Goal: Task Accomplishment & Management: Complete application form

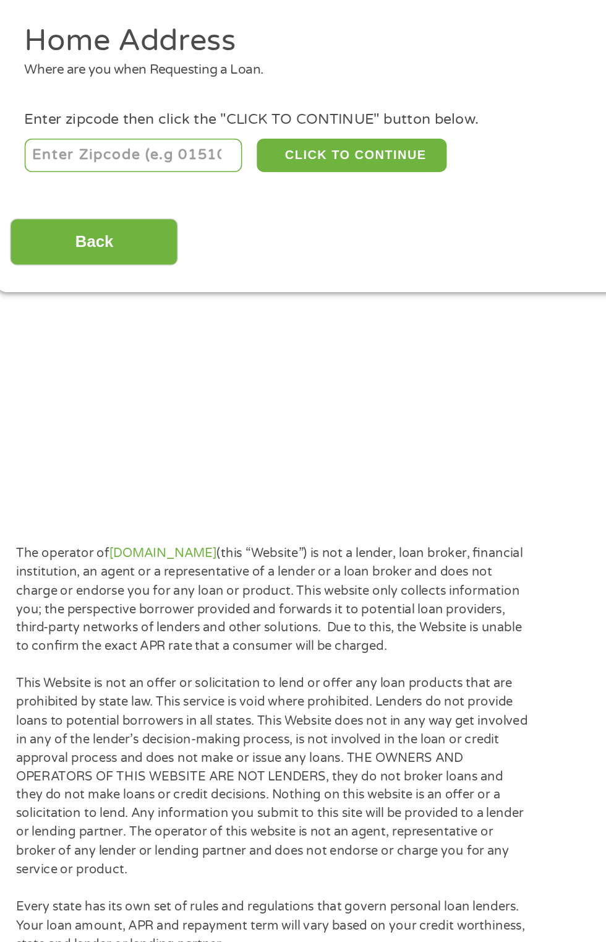
scroll to position [8, 0]
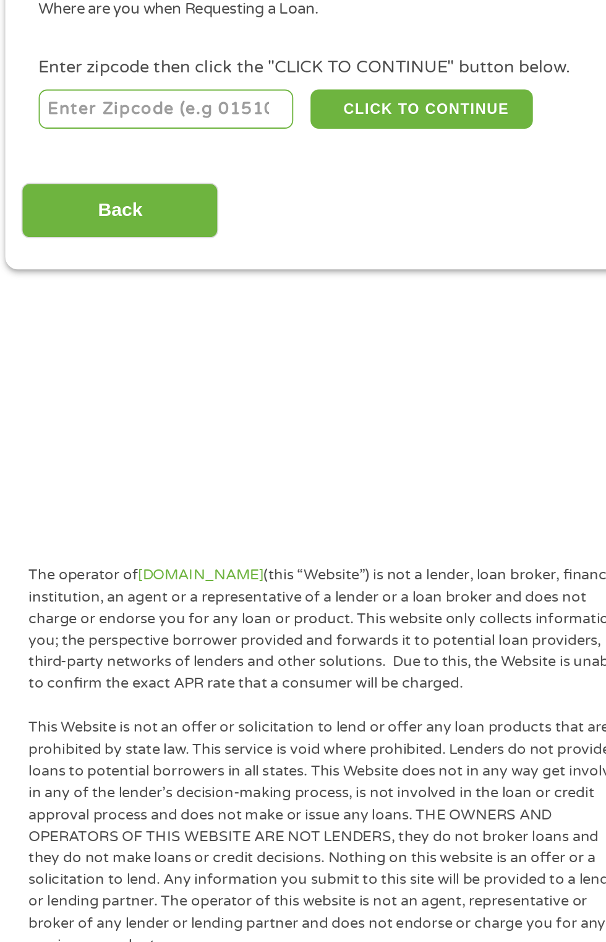
click at [126, 266] on input "number" at bounding box center [97, 266] width 137 height 21
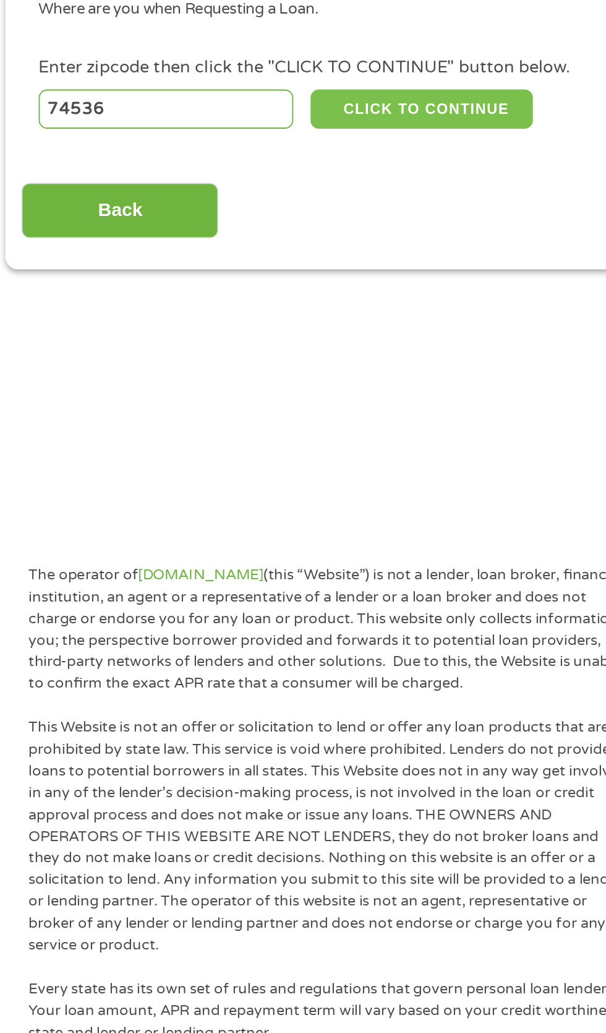
type input "74536"
click at [269, 265] on button "CLICK TO CONTINUE" at bounding box center [234, 266] width 119 height 21
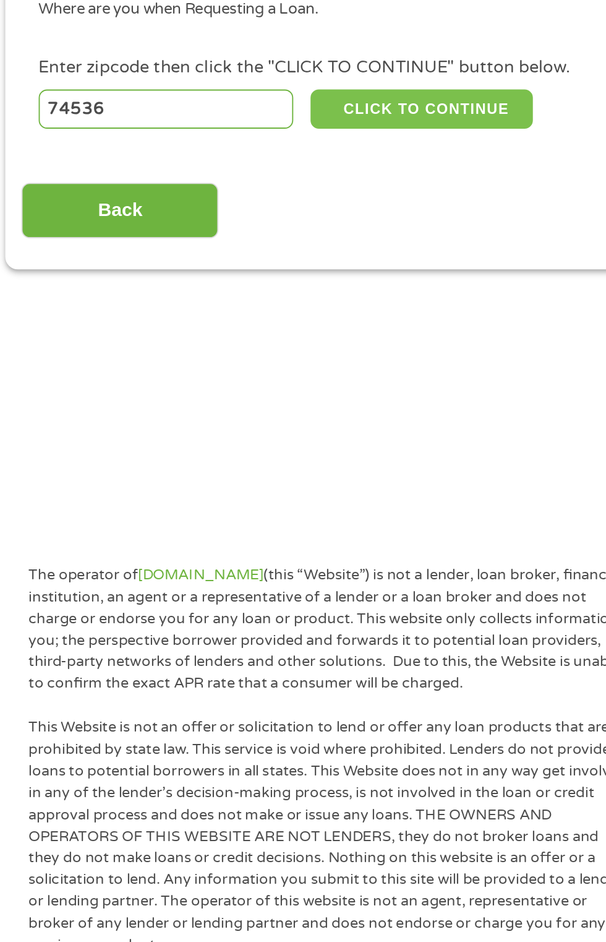
type input "74536"
type input "[PERSON_NAME]"
select select "[US_STATE]"
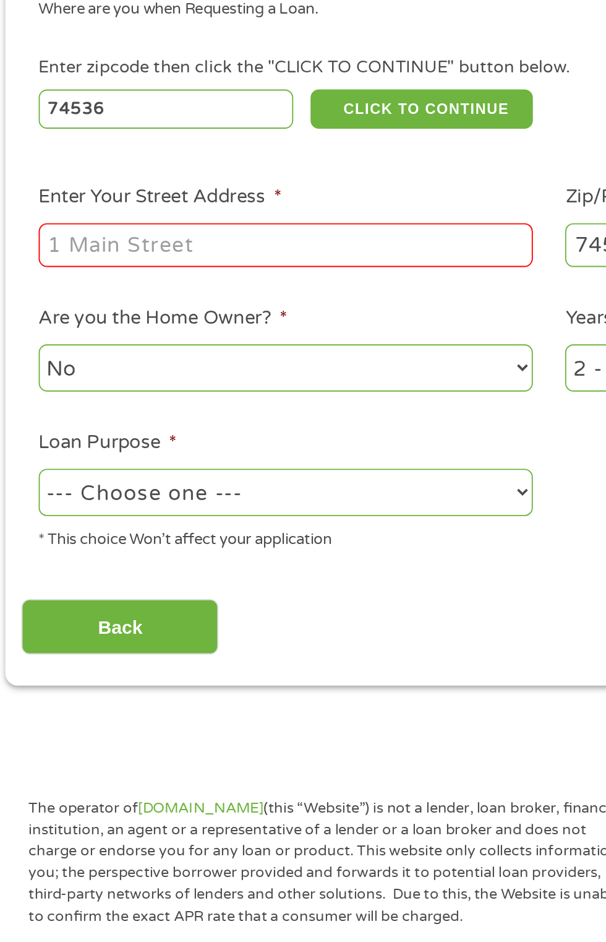
click at [210, 344] on input "Enter Your Street Address *" at bounding box center [161, 339] width 265 height 24
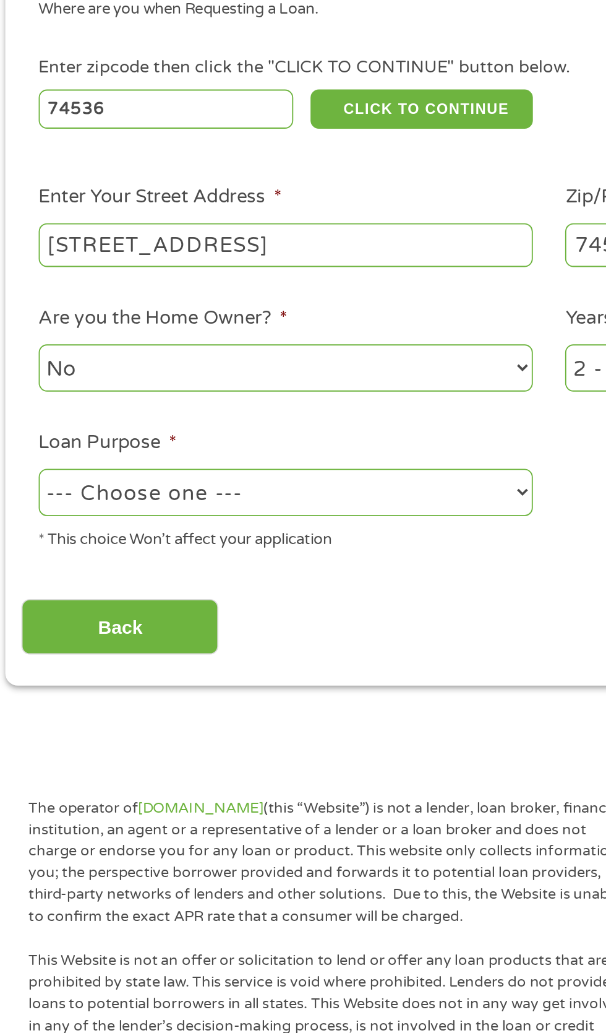
type input "[STREET_ADDRESS]"
click at [217, 470] on select "--- Choose one --- Pay Bills Debt Consolidation Home Improvement Major Purchase…" at bounding box center [161, 471] width 265 height 25
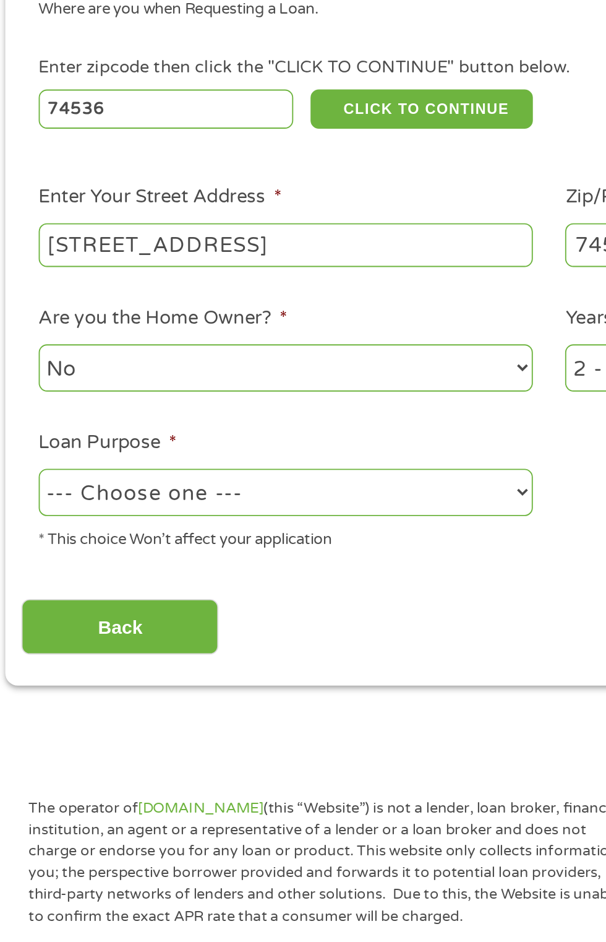
select select "paybills"
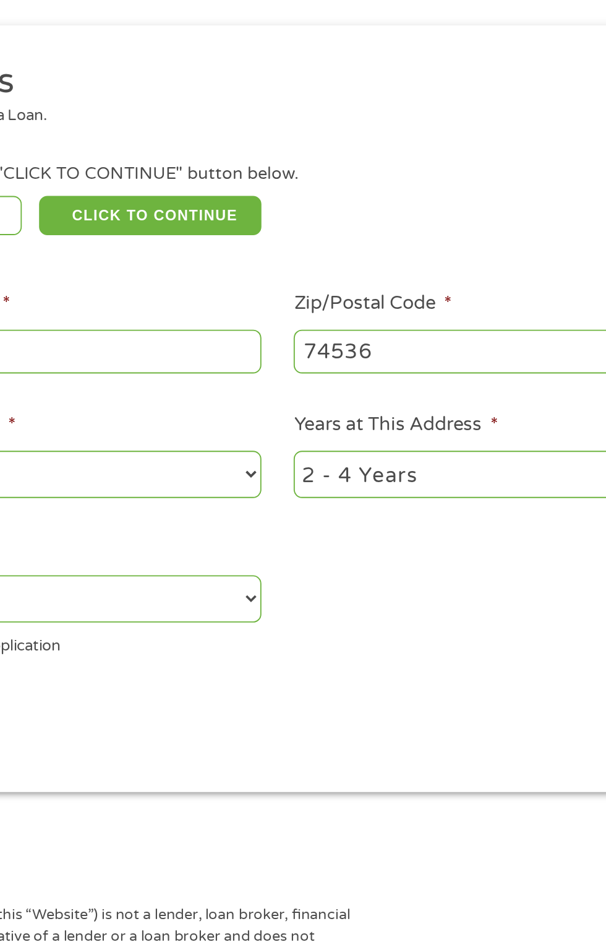
click at [437, 398] on select "1 Year or less 1 - 2 Years 2 - 4 Years Over 4 Years" at bounding box center [444, 404] width 265 height 25
select select "24months"
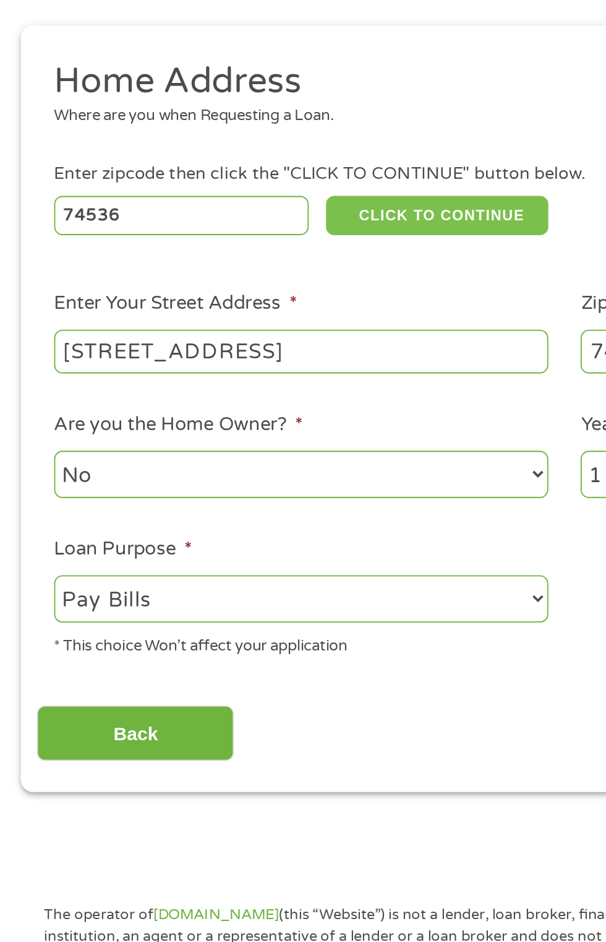
click at [256, 262] on button "CLICK TO CONTINUE" at bounding box center [234, 266] width 119 height 21
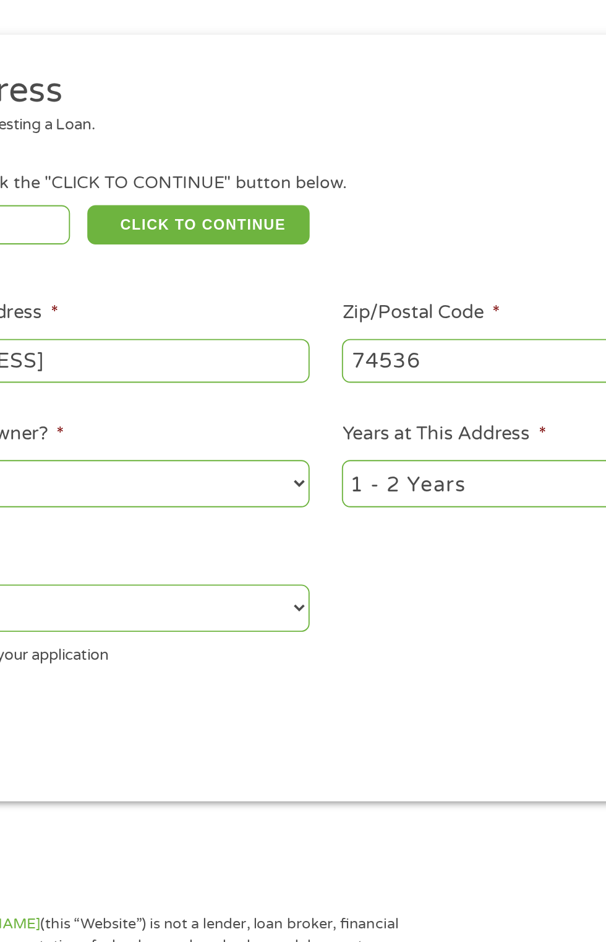
click at [411, 412] on select "1 Year or less 1 - 2 Years 2 - 4 Years Over 4 Years" at bounding box center [444, 404] width 265 height 25
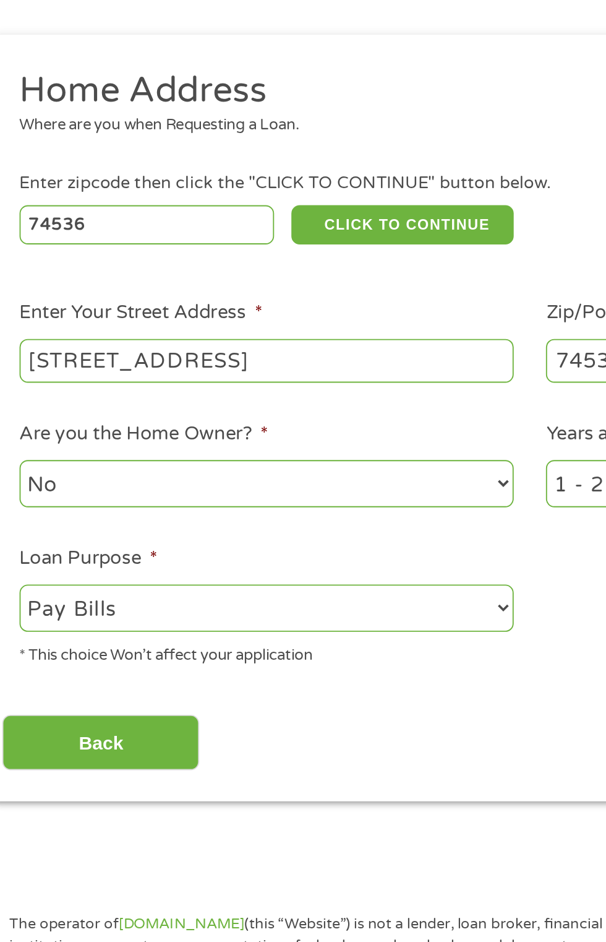
click at [209, 413] on select "No Yes" at bounding box center [161, 404] width 265 height 25
click at [251, 267] on button "CLICK TO CONTINUE" at bounding box center [234, 266] width 119 height 21
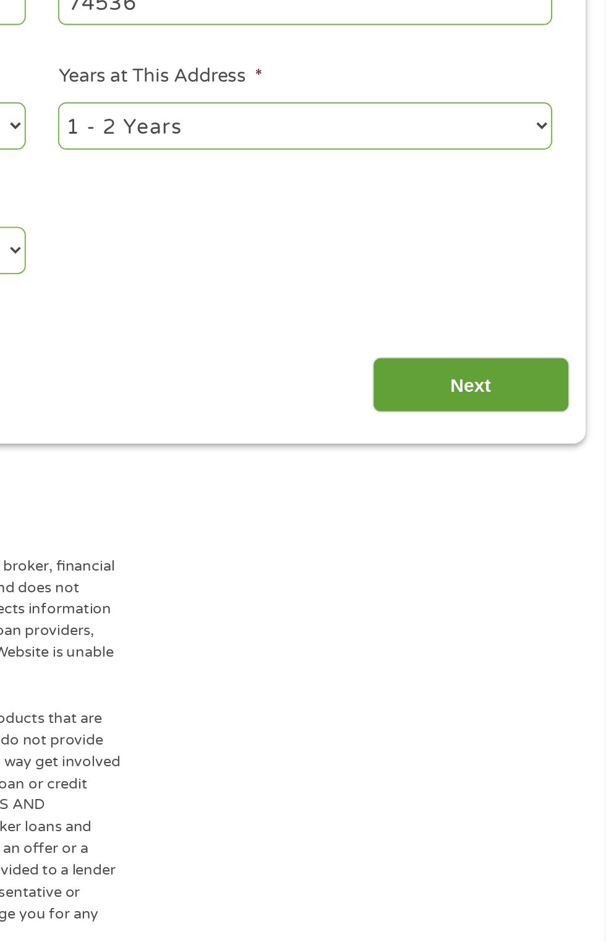
click at [560, 536] on input "Next" at bounding box center [534, 544] width 106 height 30
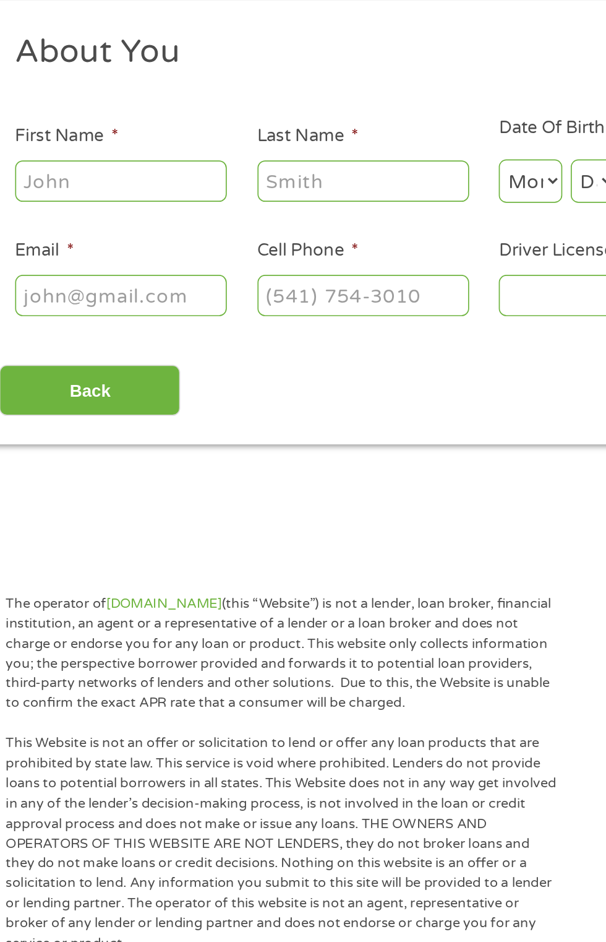
scroll to position [1, 0]
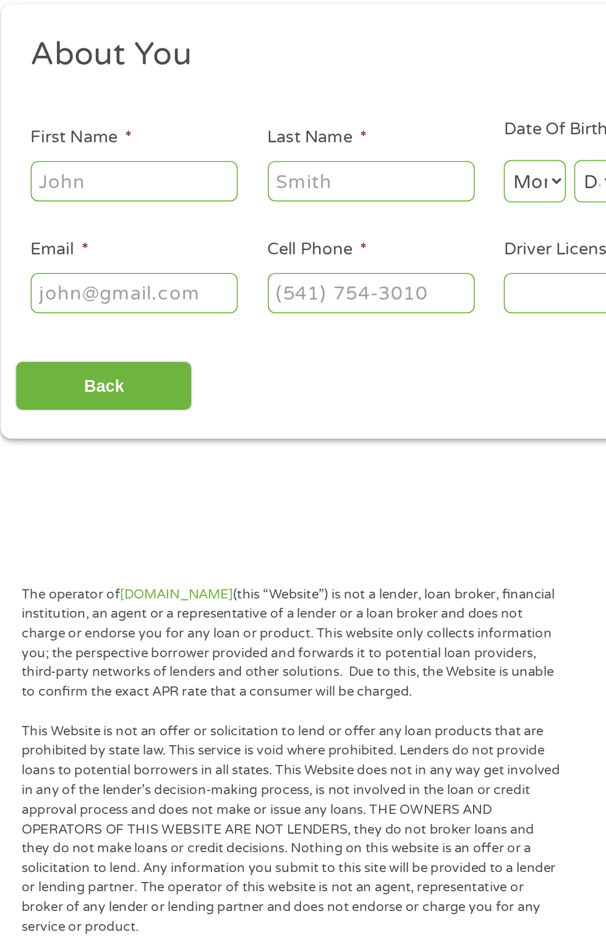
click at [111, 273] on input "First Name *" at bounding box center [91, 276] width 124 height 24
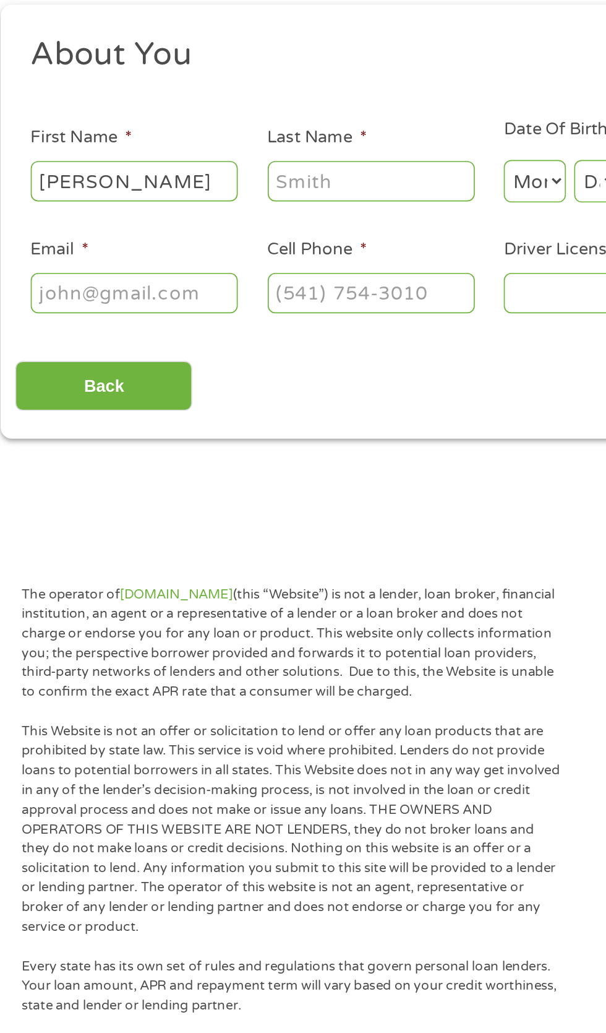
type input "[PERSON_NAME]"
click at [254, 270] on input "Last Name *" at bounding box center [233, 276] width 124 height 24
type input "[PERSON_NAME]"
click at [261, 338] on input "Cell Phone *" at bounding box center [233, 343] width 124 height 24
type input "[PHONE_NUMBER]"
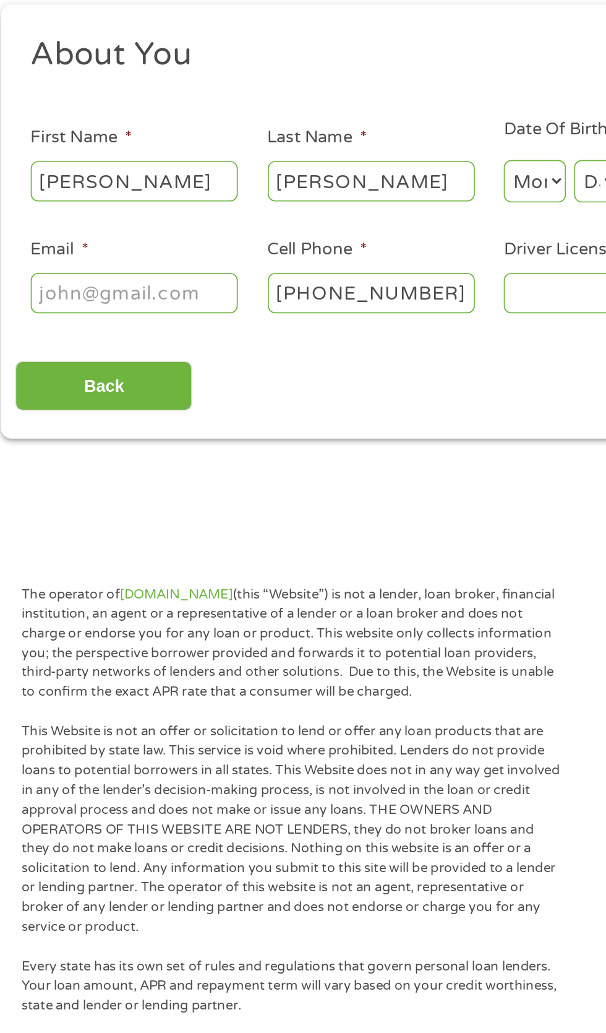
click at [111, 340] on input "Email *" at bounding box center [91, 343] width 124 height 24
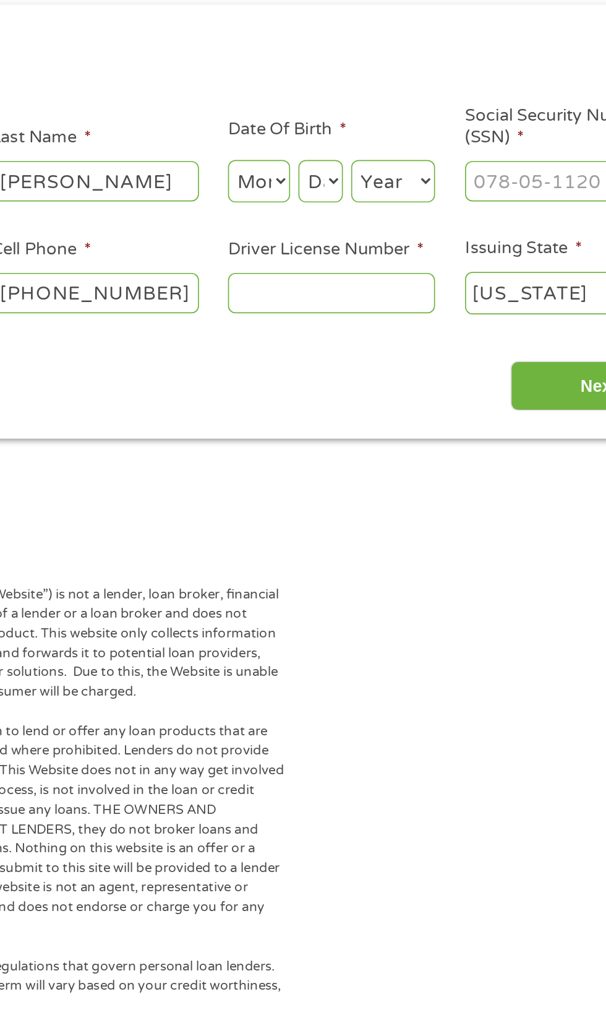
type input "[EMAIL_ADDRESS][DOMAIN_NAME]"
click at [345, 270] on select "Month 1 2 3 4 5 6 7 8 9 10 11 12" at bounding box center [330, 276] width 37 height 25
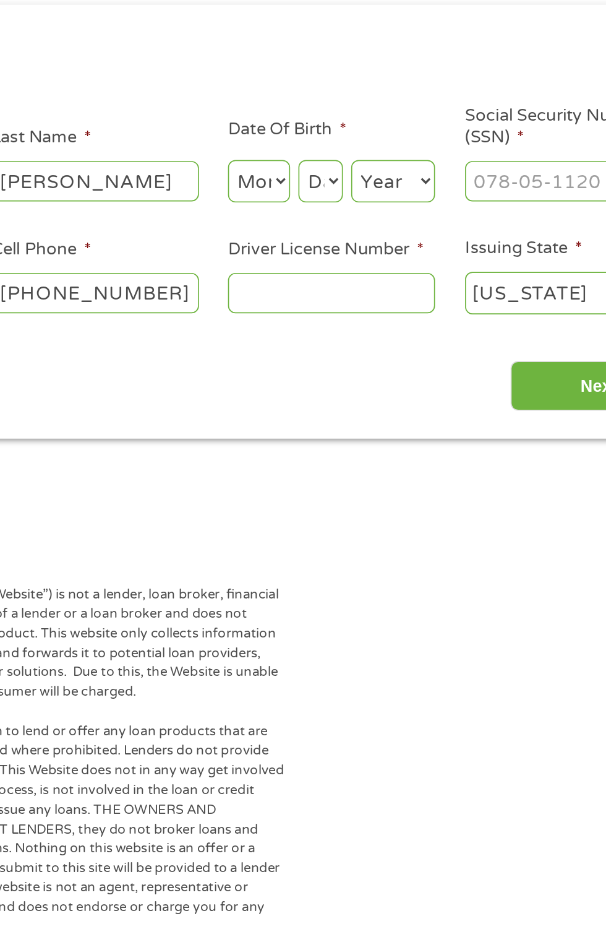
select select "6"
click at [380, 276] on select "Day 1 2 3 4 5 6 7 8 9 10 11 12 13 14 15 16 17 18 19 20 21 22 23 24 25 26 27 28 …" at bounding box center [367, 276] width 27 height 25
select select "10"
click at [428, 276] on select "Year [DATE] 2006 2005 2004 2003 2002 2001 2000 1999 1998 1997 1996 1995 1994 19…" at bounding box center [410, 276] width 50 height 25
select select "1968"
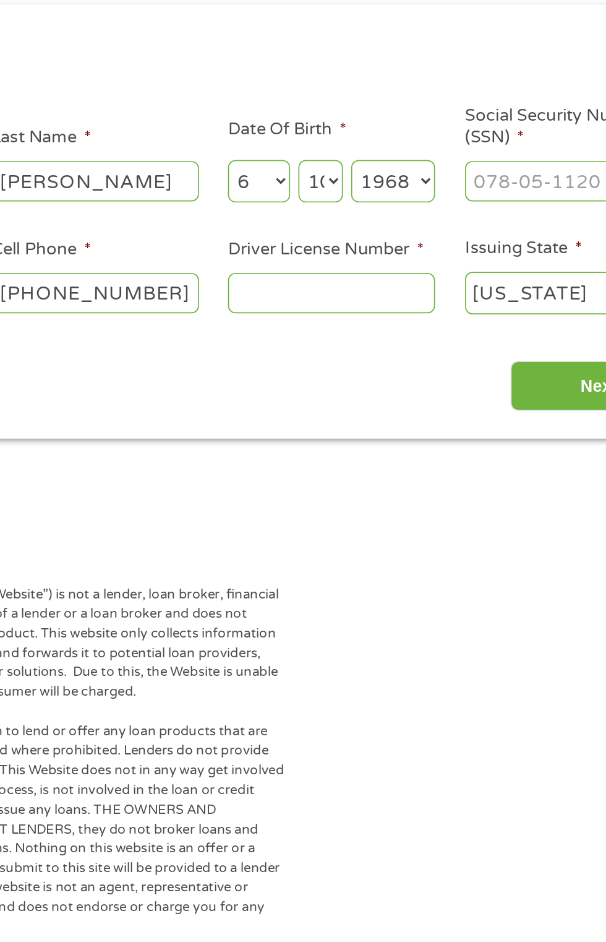
click at [403, 342] on input "Driver License Number *" at bounding box center [374, 343] width 124 height 24
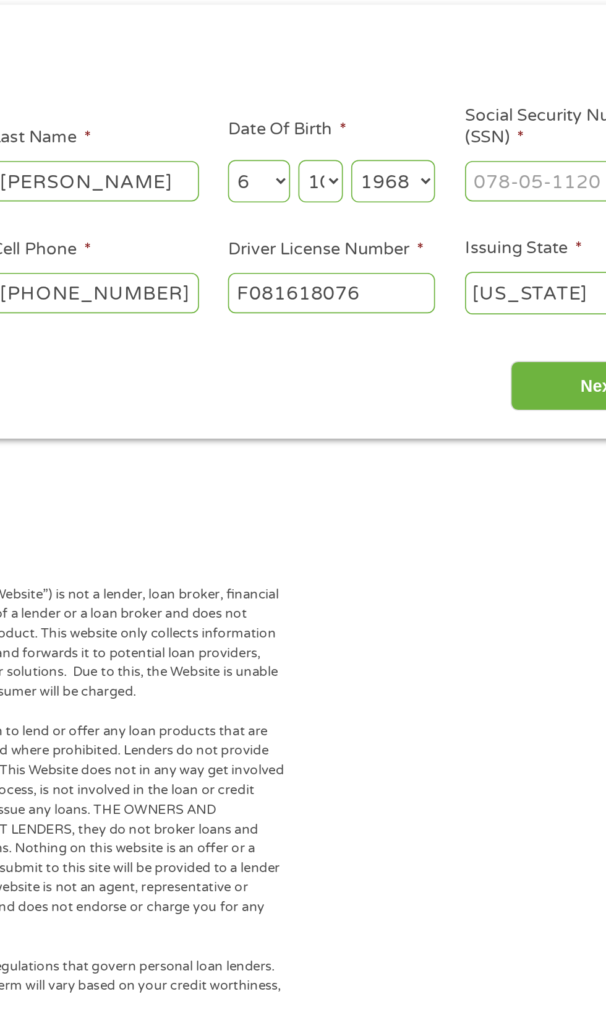
type input "F081618076"
type input "F"
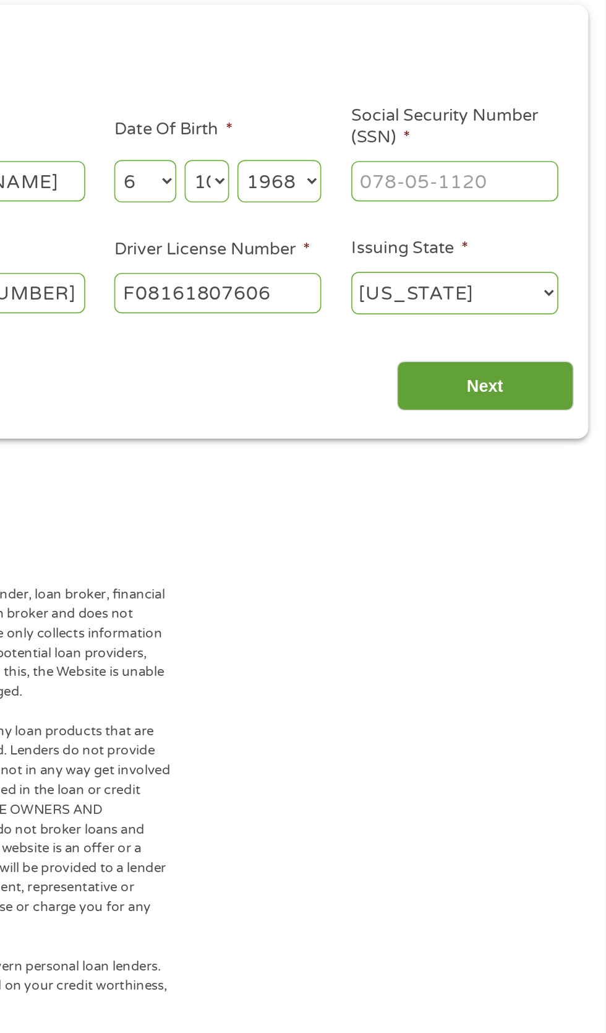
type input "F08161807606"
click at [568, 408] on input "Next" at bounding box center [534, 399] width 106 height 30
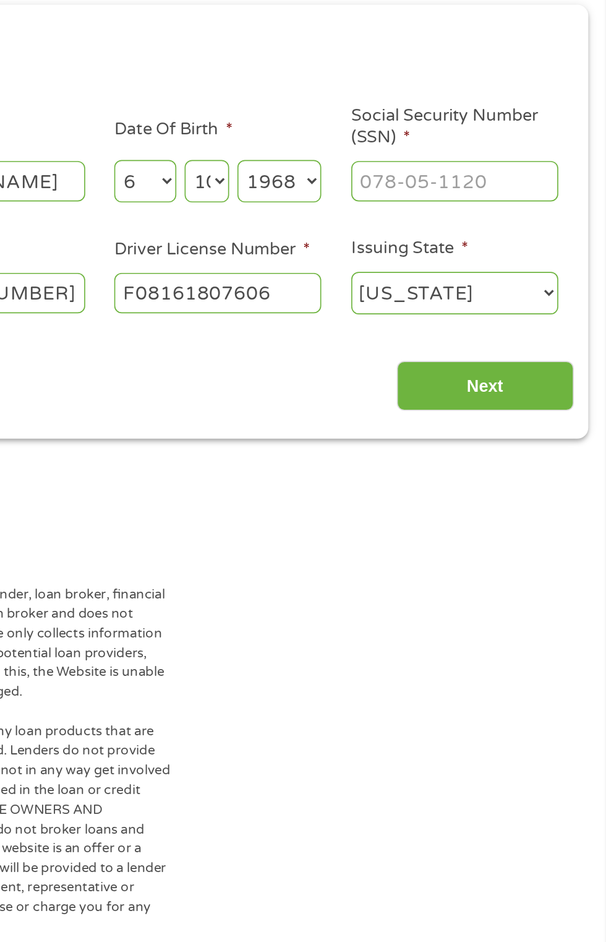
click at [536, 270] on input "Social Security Number (SSN) *" at bounding box center [516, 276] width 124 height 24
type input "___-__-____"
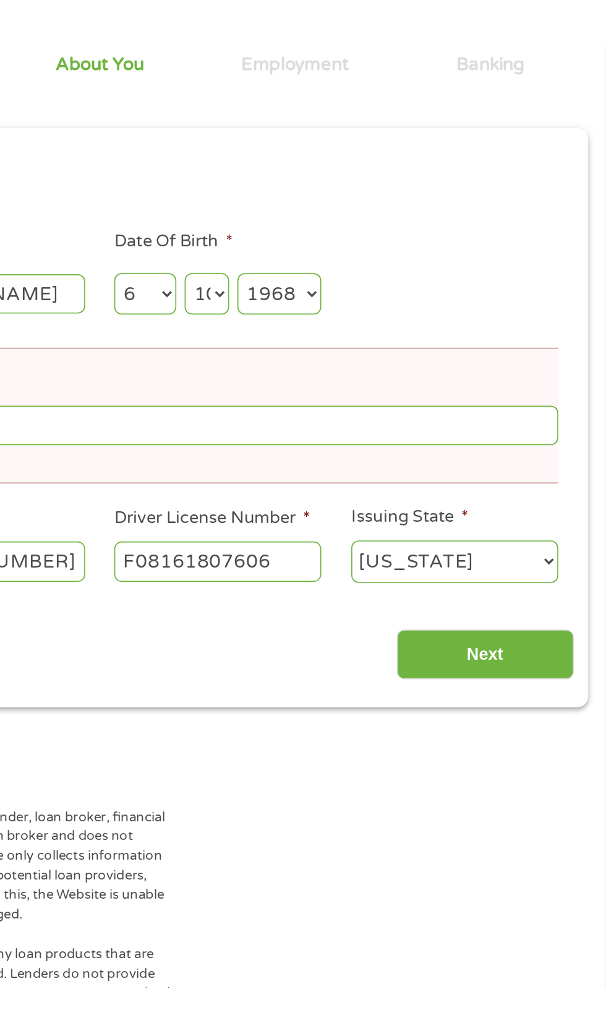
scroll to position [0, 0]
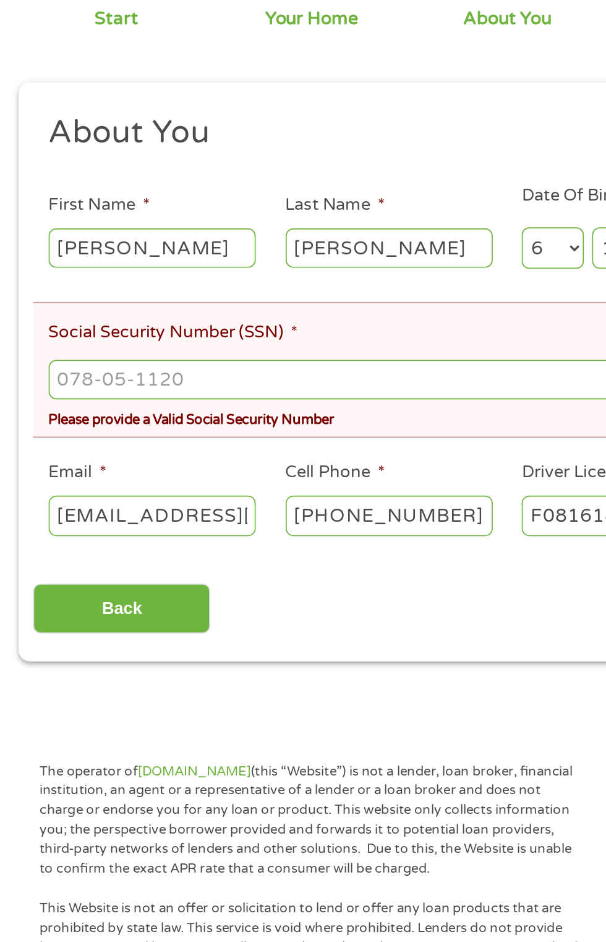
click at [212, 394] on input "Social Security Number (SSN) *" at bounding box center [303, 395] width 548 height 24
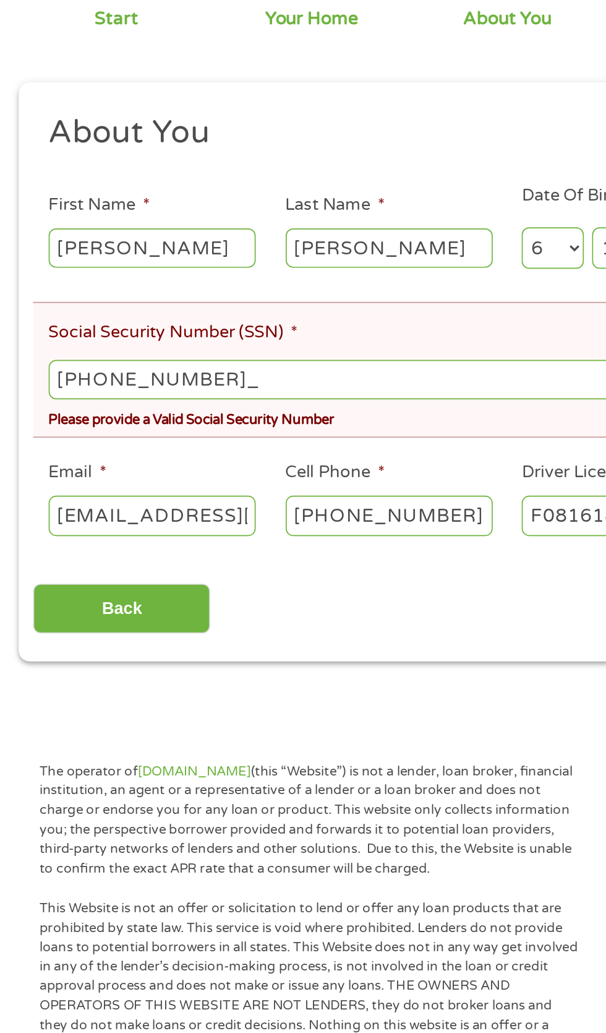
type input "443-76-2710"
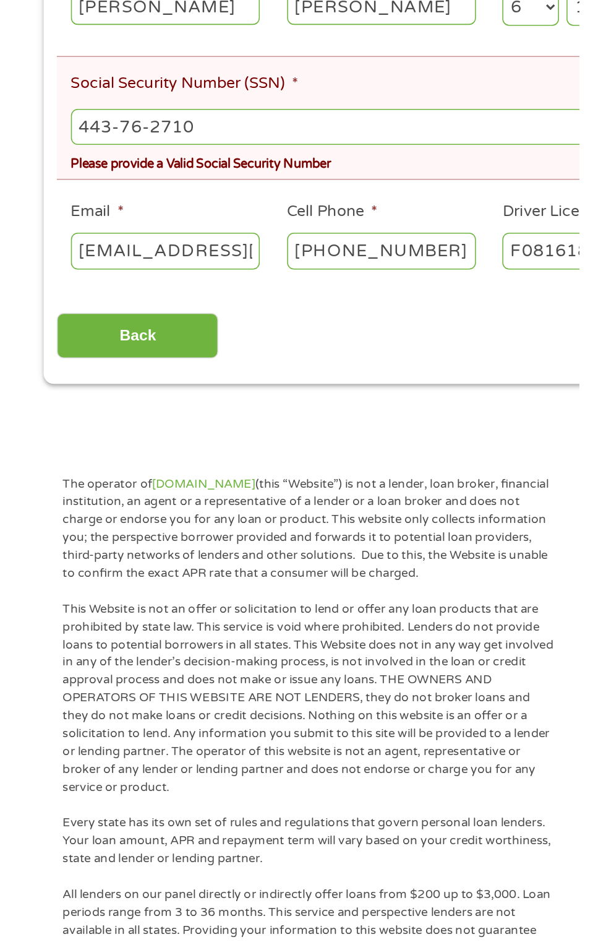
scroll to position [1, 0]
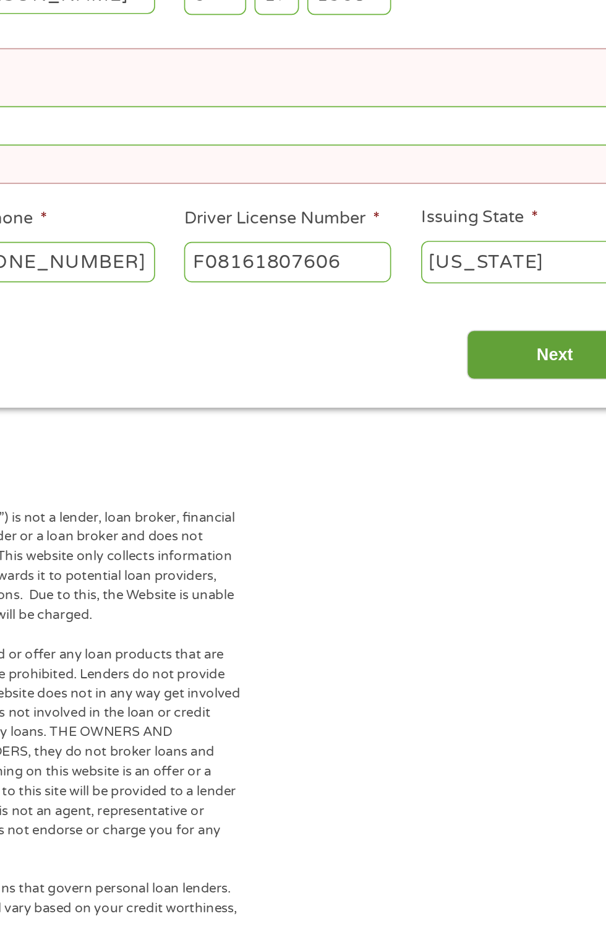
click at [530, 529] on input "Next" at bounding box center [534, 532] width 106 height 30
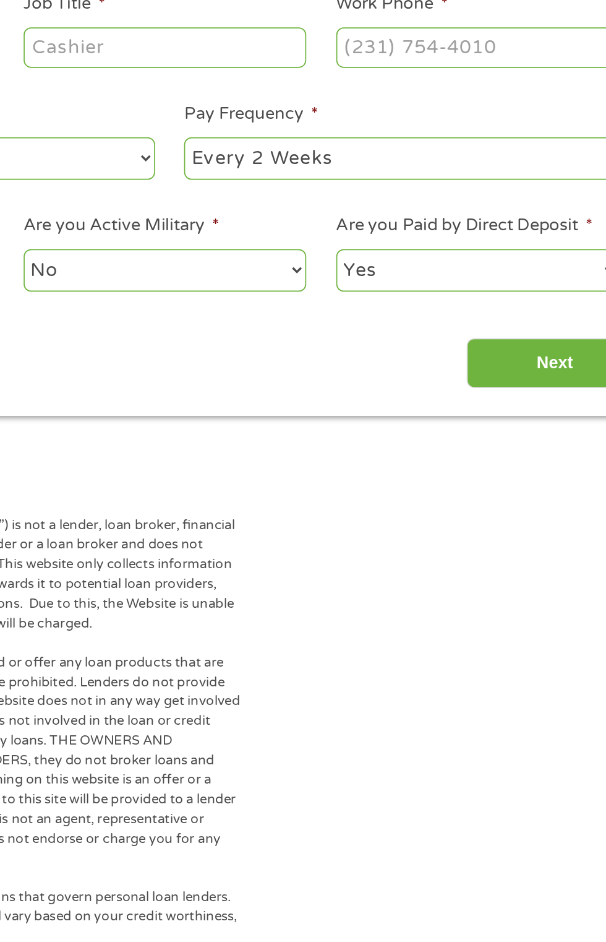
scroll to position [13, 0]
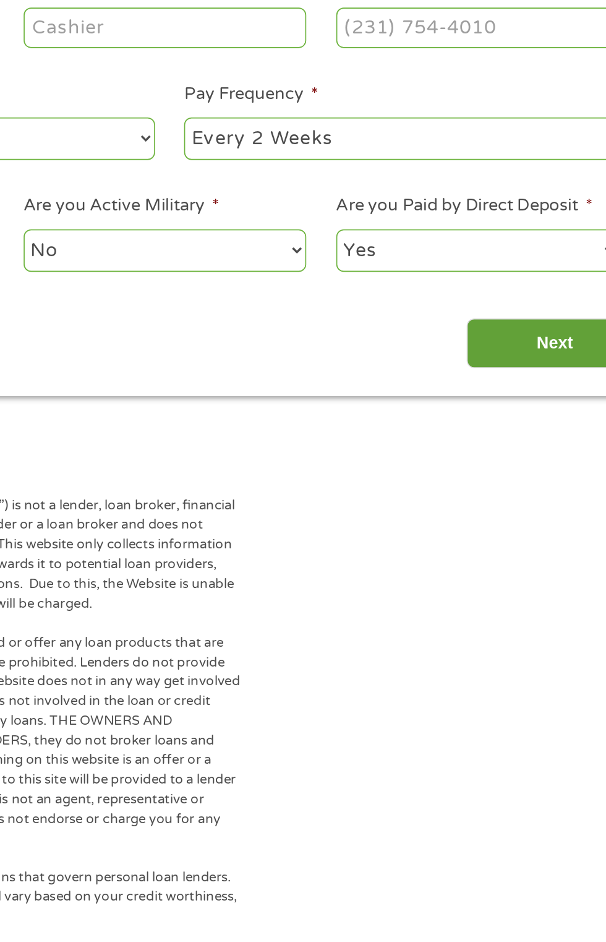
click at [540, 525] on input "Next" at bounding box center [534, 525] width 106 height 30
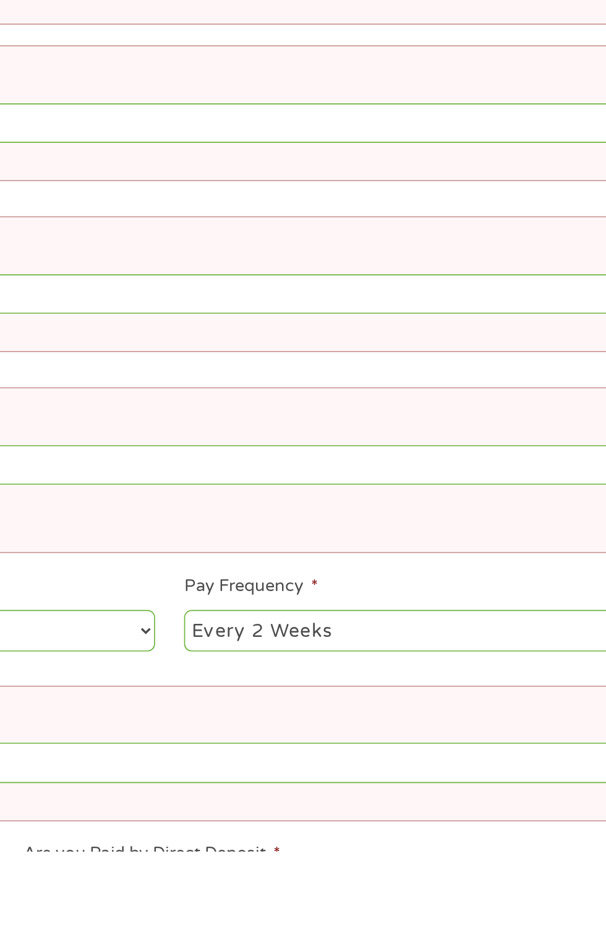
scroll to position [12, 0]
click at [490, 798] on select "--- Choose one --- Every 2 Weeks Every Week Monthly Semi-Monthly" at bounding box center [444, 810] width 265 height 25
select select "monthly"
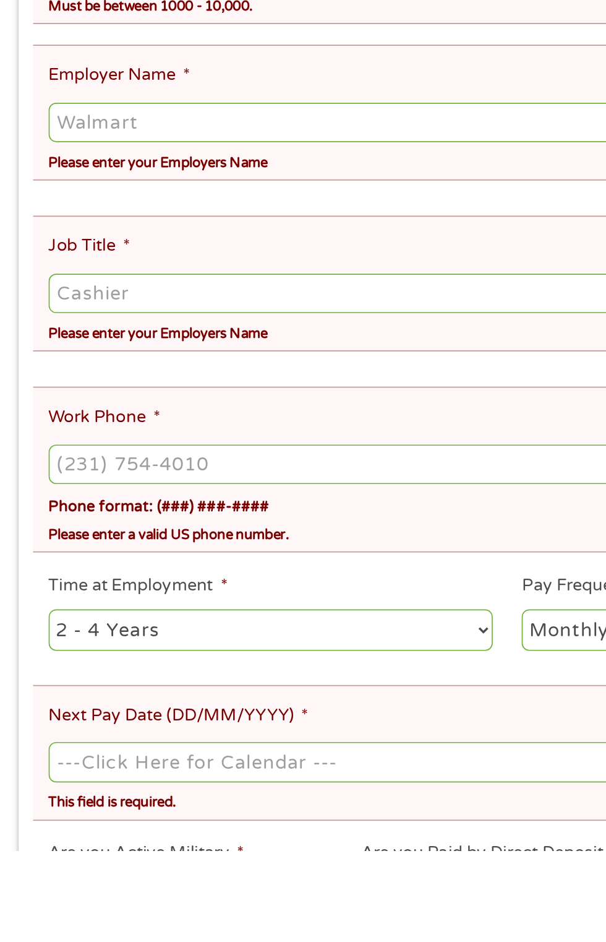
click at [244, 877] on input "Next Pay Date (DD/MM/YYYY) *" at bounding box center [303, 889] width 548 height 24
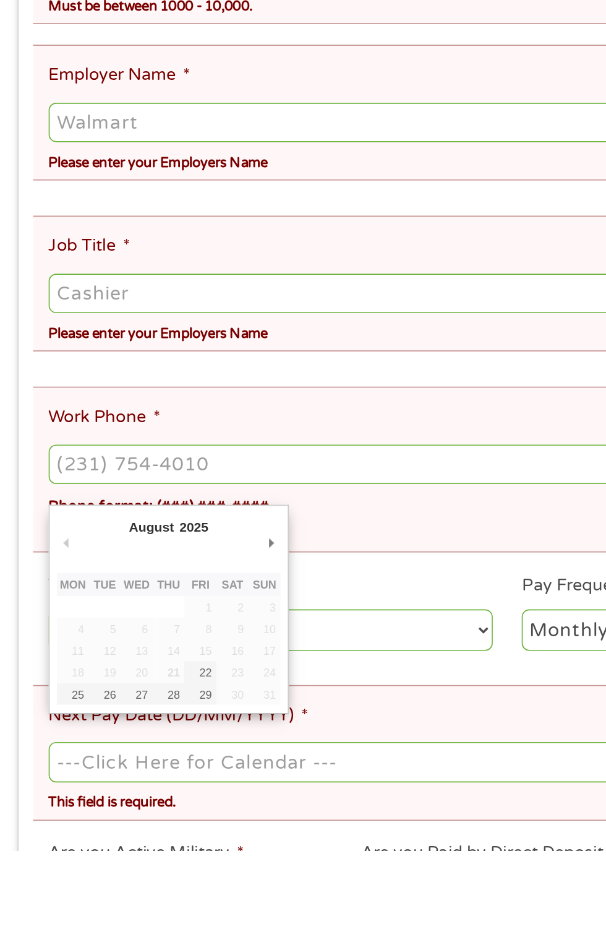
click at [173, 759] on ul "Your Employment Your Income Source * --- Choose one --- Employment [DEMOGRAPHIC…" at bounding box center [303, 609] width 566 height 769
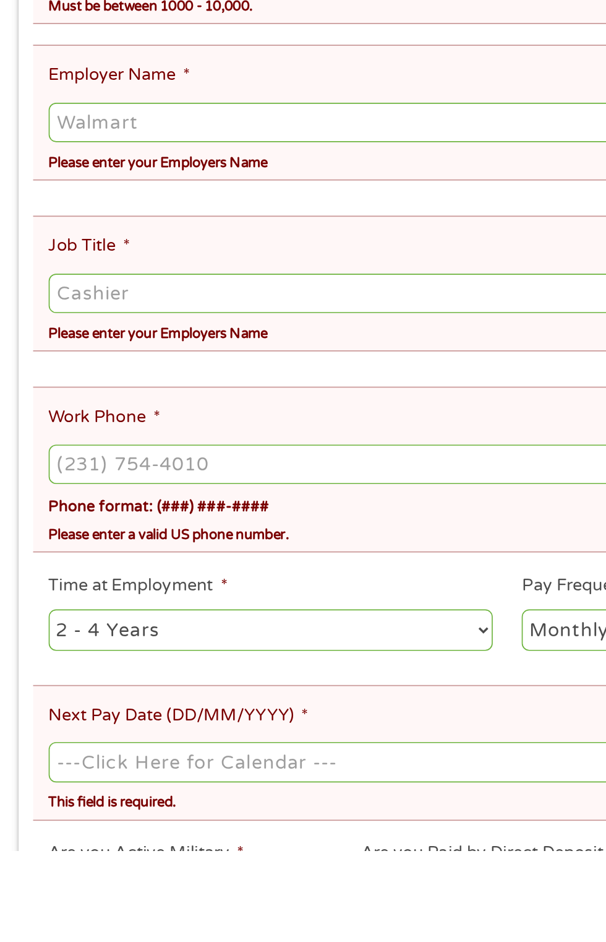
click at [180, 759] on ul "Your Employment Your Income Source * --- Choose one --- Employment [DEMOGRAPHIC…" at bounding box center [303, 609] width 566 height 769
click at [179, 877] on input "Next Pay Date (DD/MM/YYYY) *" at bounding box center [303, 889] width 548 height 24
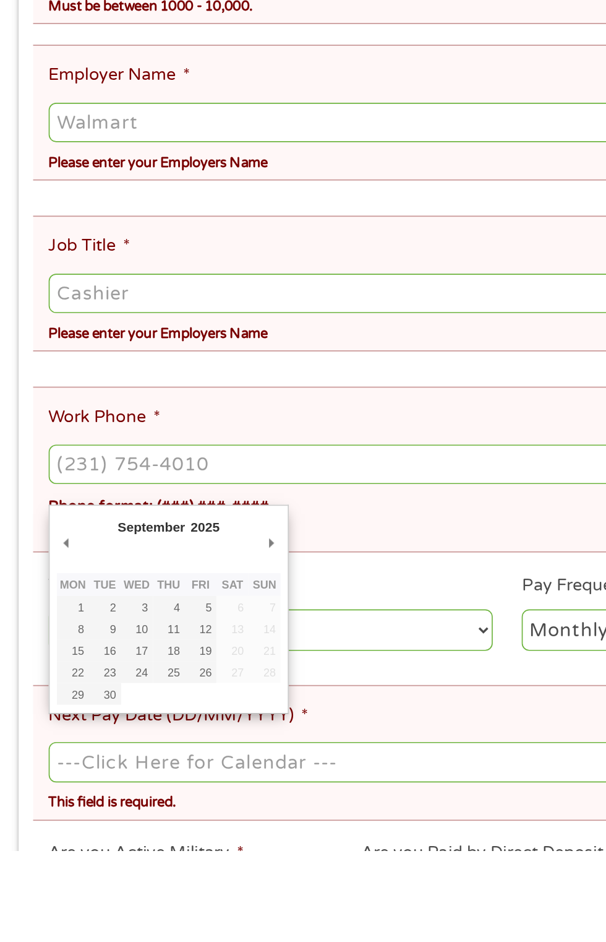
type input "[DATE]"
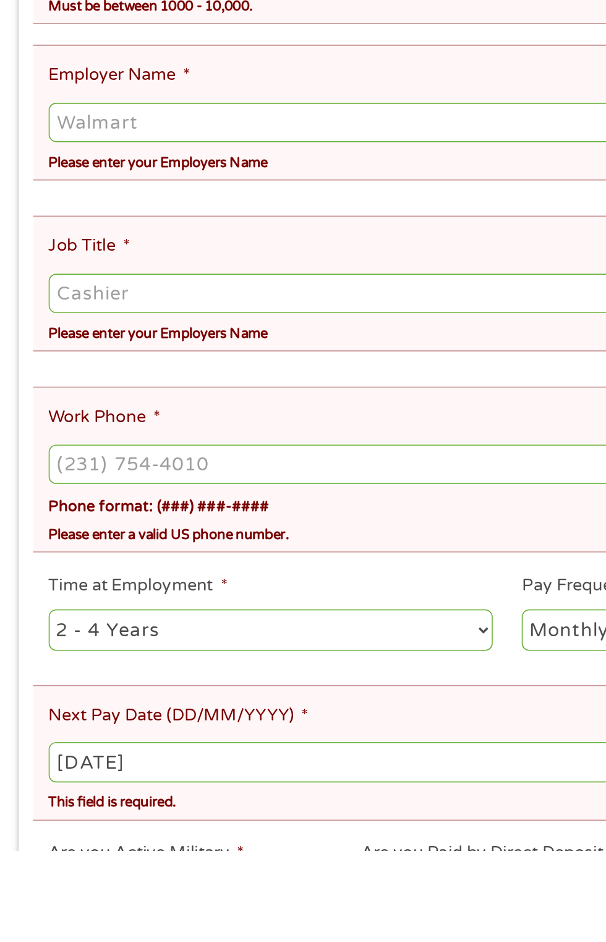
click at [139, 877] on input "[DATE]" at bounding box center [303, 889] width 548 height 24
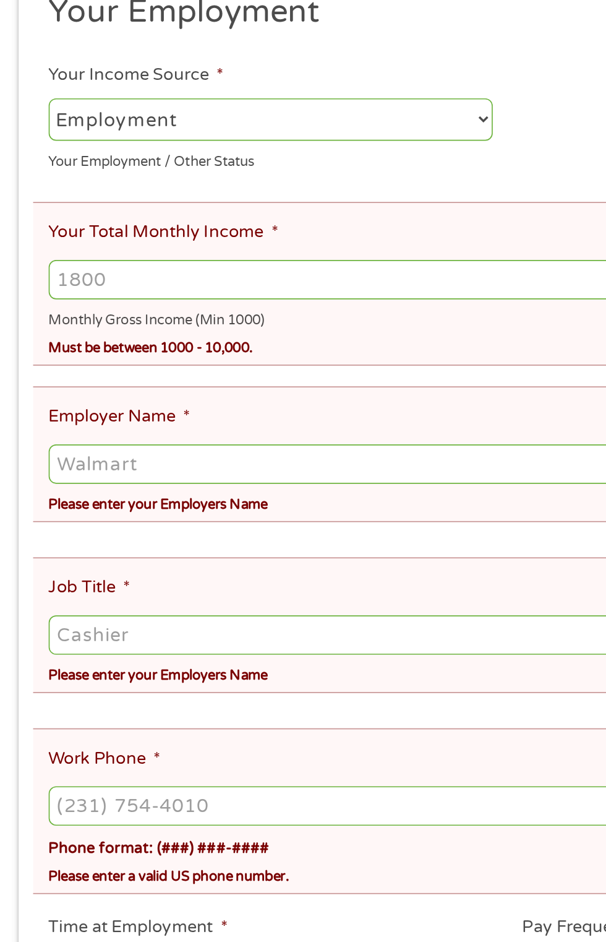
scroll to position [116, 0]
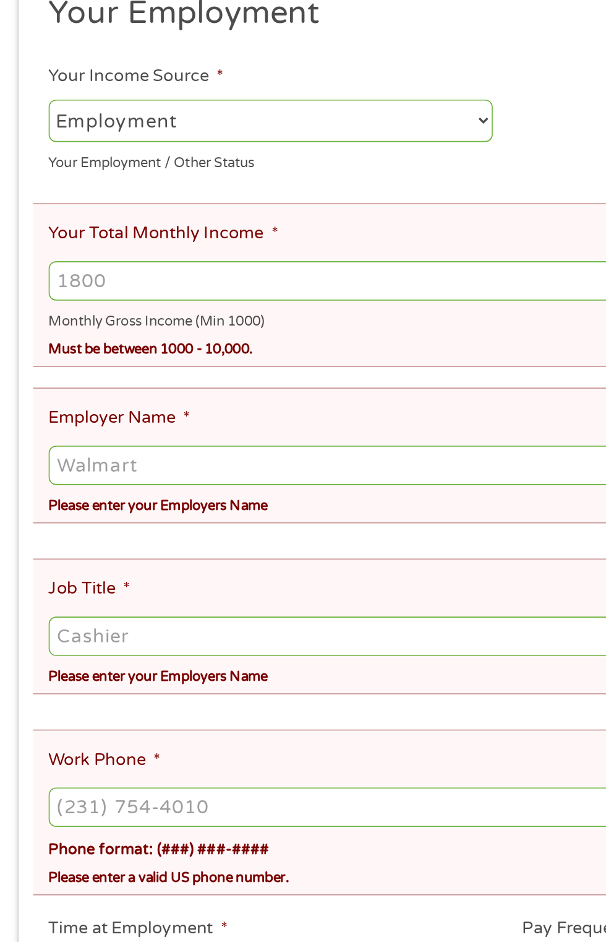
click at [215, 298] on input "Your Total Monthly Income *" at bounding box center [303, 292] width 548 height 24
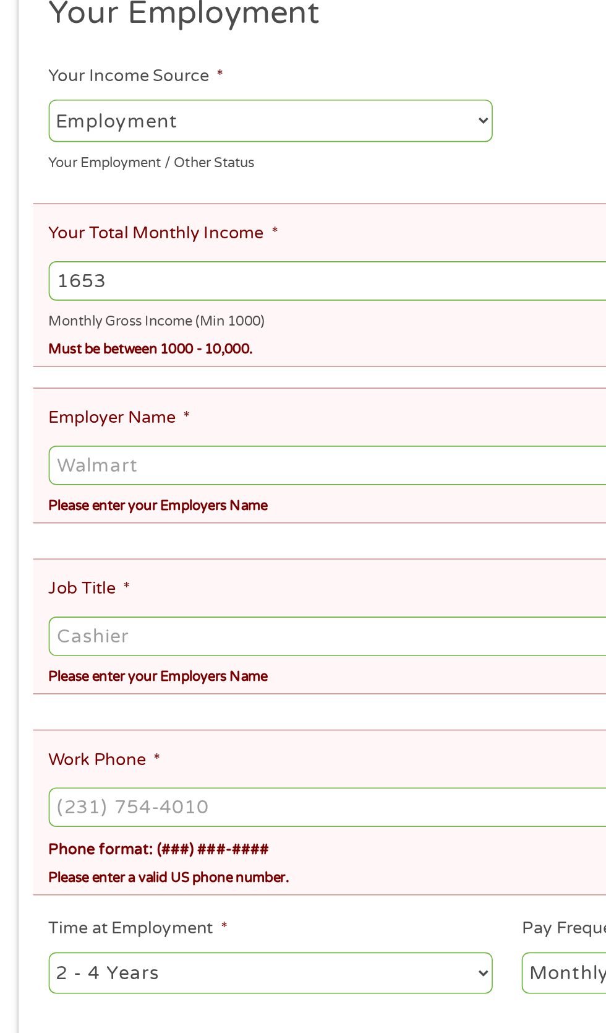
type input "1653"
click at [214, 399] on input "Employer Name *" at bounding box center [303, 402] width 548 height 24
type input "VA Benefits"
click at [212, 360] on li "Employer Name * VA Benefits Please enter your Employers Name" at bounding box center [299, 396] width 558 height 81
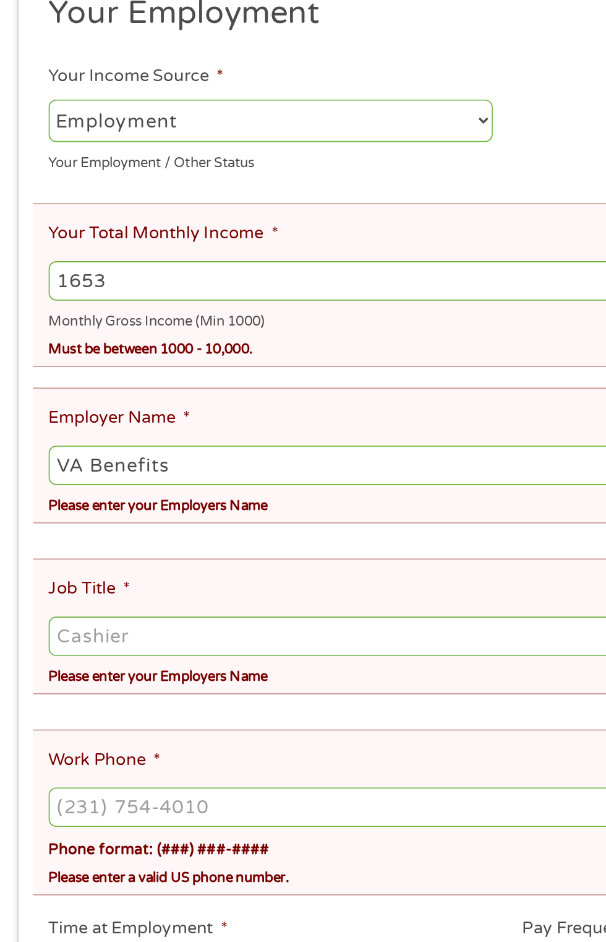
click at [178, 364] on li "Employer Name * VA Benefits Please enter your Employers Name" at bounding box center [299, 396] width 558 height 81
click at [184, 352] on ul "Your Employment Your Income Source * --- Choose one --- Employment [DEMOGRAPHIC…" at bounding box center [303, 458] width 566 height 676
click at [173, 350] on ul "Your Employment Your Income Source * --- Choose one --- Employment [DEMOGRAPHIC…" at bounding box center [303, 458] width 566 height 676
click at [170, 328] on div "Must be between 1000 - 10,000." at bounding box center [303, 331] width 548 height 17
click at [113, 375] on span "*" at bounding box center [112, 374] width 4 height 12
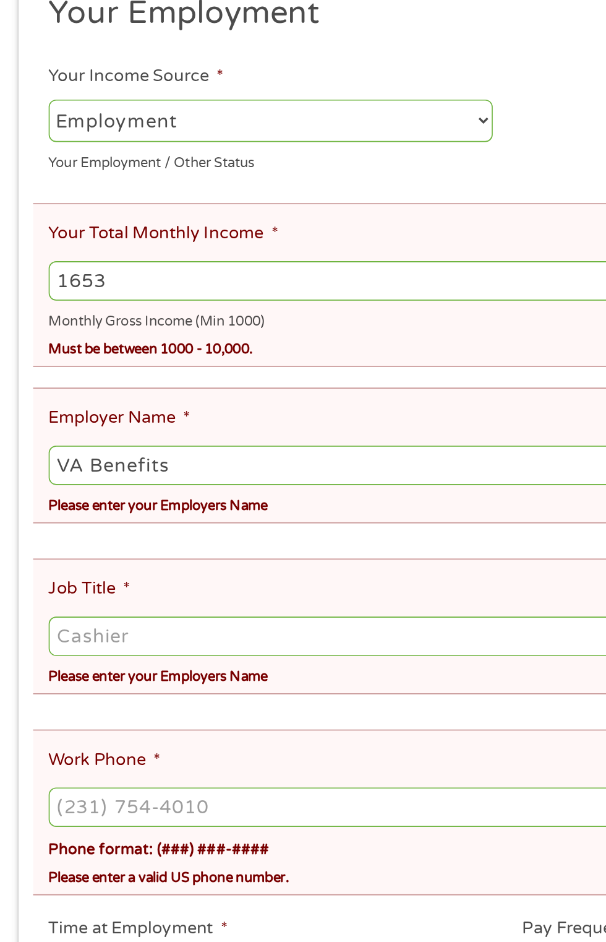
click at [113, 390] on input "VA Benefits" at bounding box center [303, 402] width 548 height 24
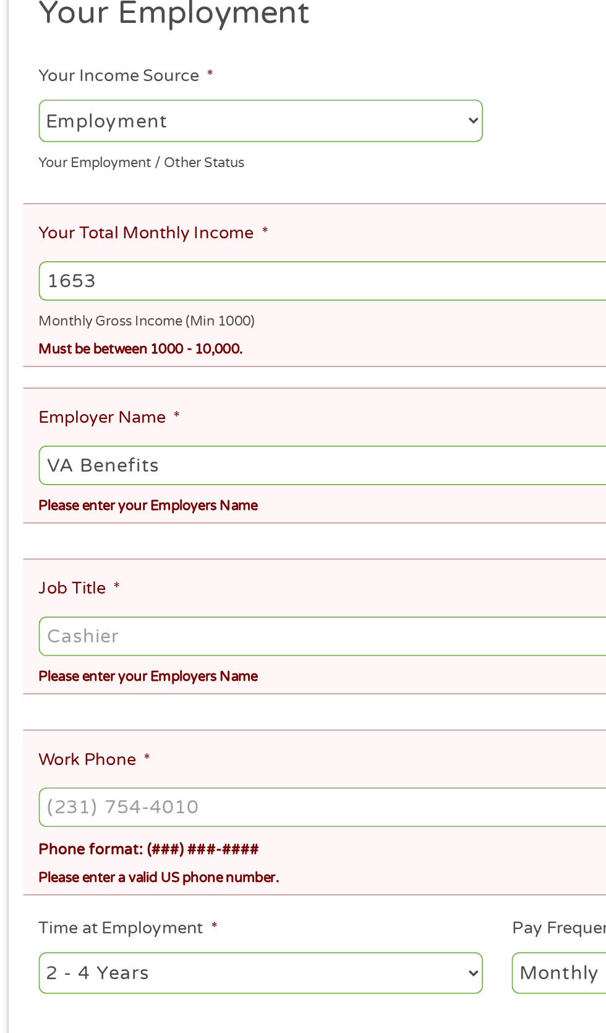
click at [209, 402] on input "VA Benefits" at bounding box center [303, 402] width 548 height 24
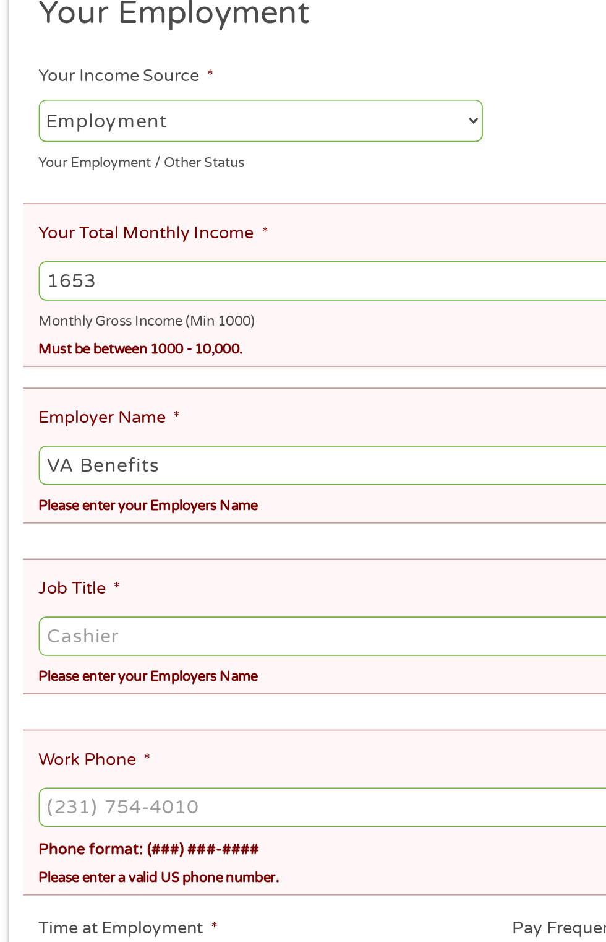
click at [189, 493] on input "Job Title *" at bounding box center [303, 505] width 548 height 24
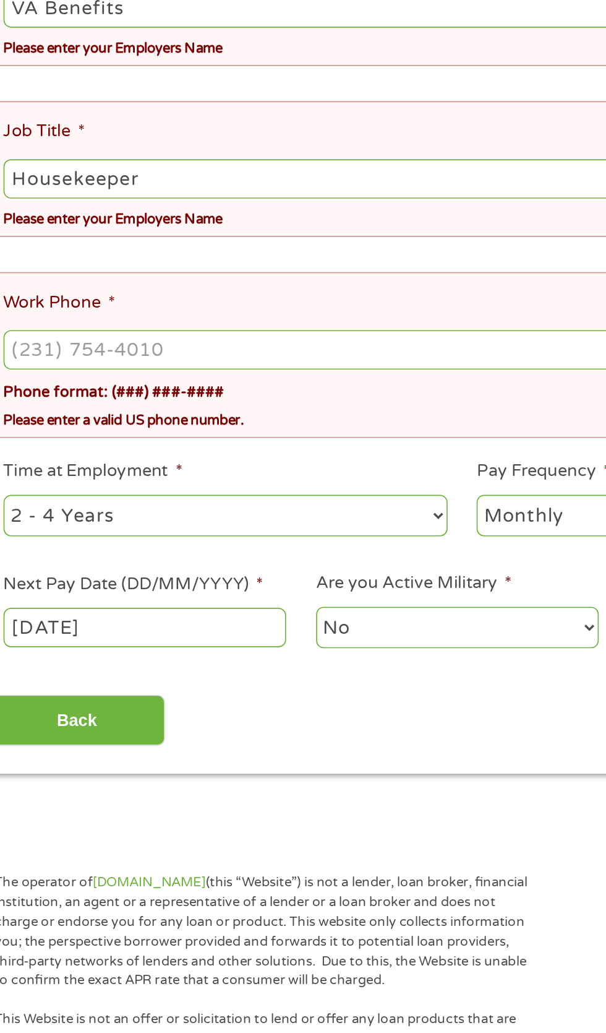
type input "Housekeeper"
click at [226, 595] on input "Work Phone *" at bounding box center [303, 607] width 548 height 24
type input "[PHONE_NUMBER]"
click at [223, 693] on select "--- Choose one --- 1 Year or less 1 - 2 Years 2 - 4 Years Over 4 Years" at bounding box center [161, 705] width 265 height 25
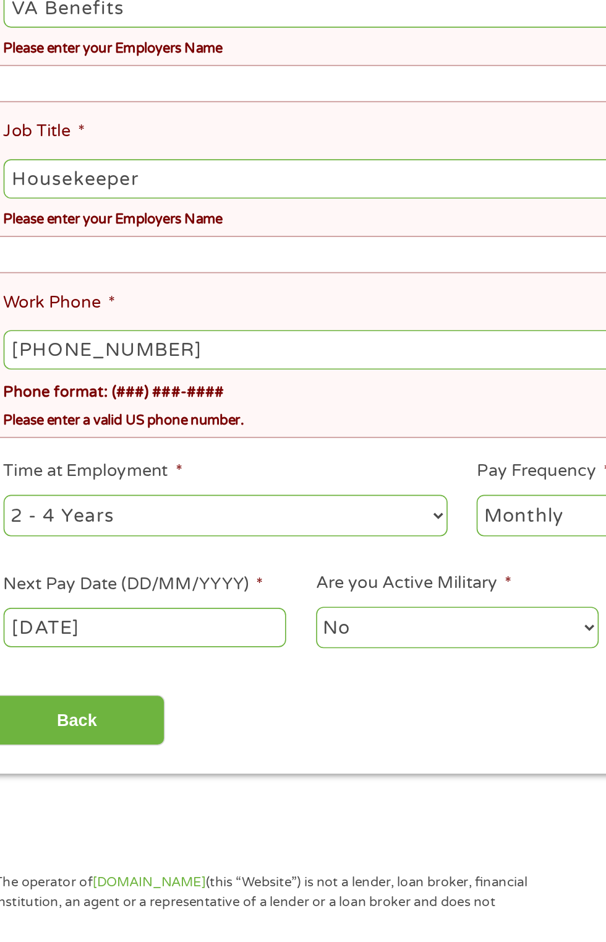
select select "60months"
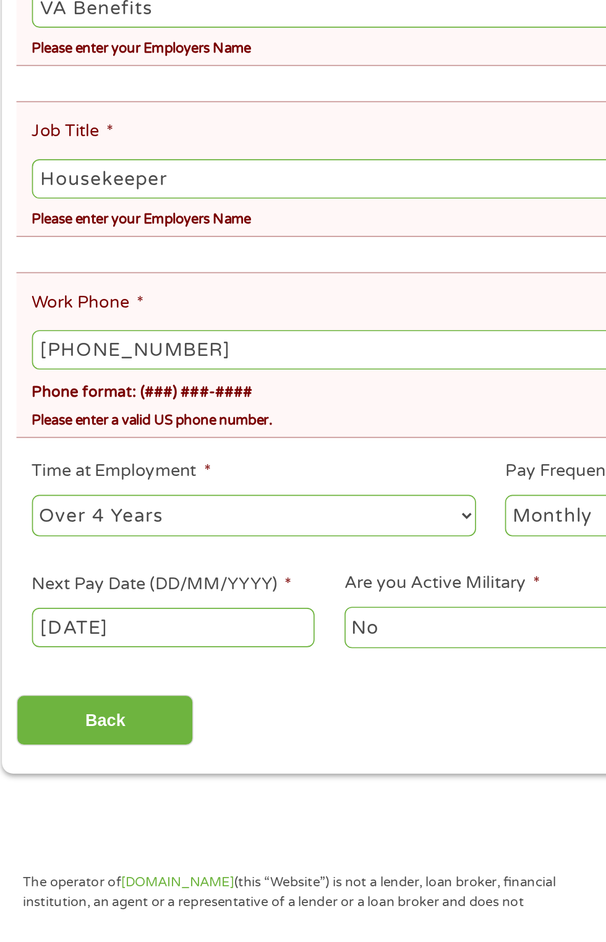
click at [188, 499] on input "Housekeeper" at bounding box center [303, 505] width 548 height 24
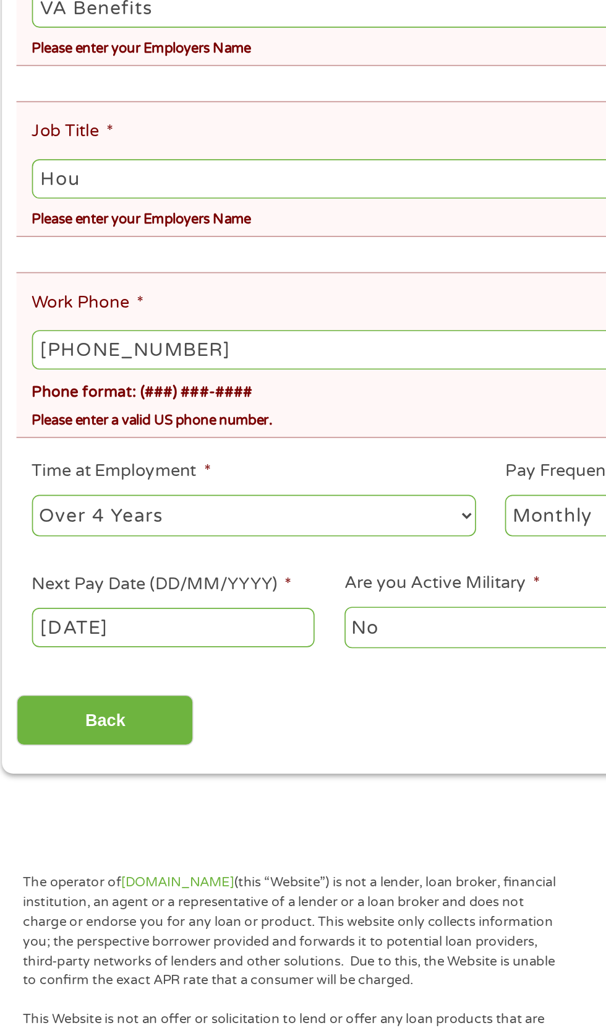
type input "Ho"
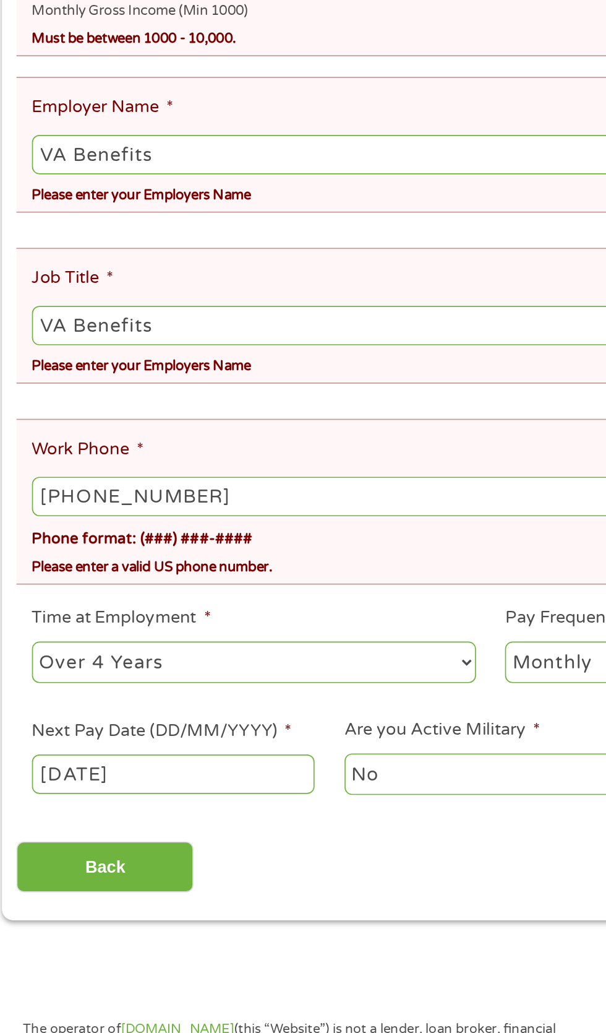
type input "VA Benefits"
click at [205, 407] on input "VA Benefits" at bounding box center [303, 402] width 548 height 24
type input "VA"
type input "VA Benefits"
click at [183, 500] on input "VA Benefits" at bounding box center [303, 505] width 548 height 24
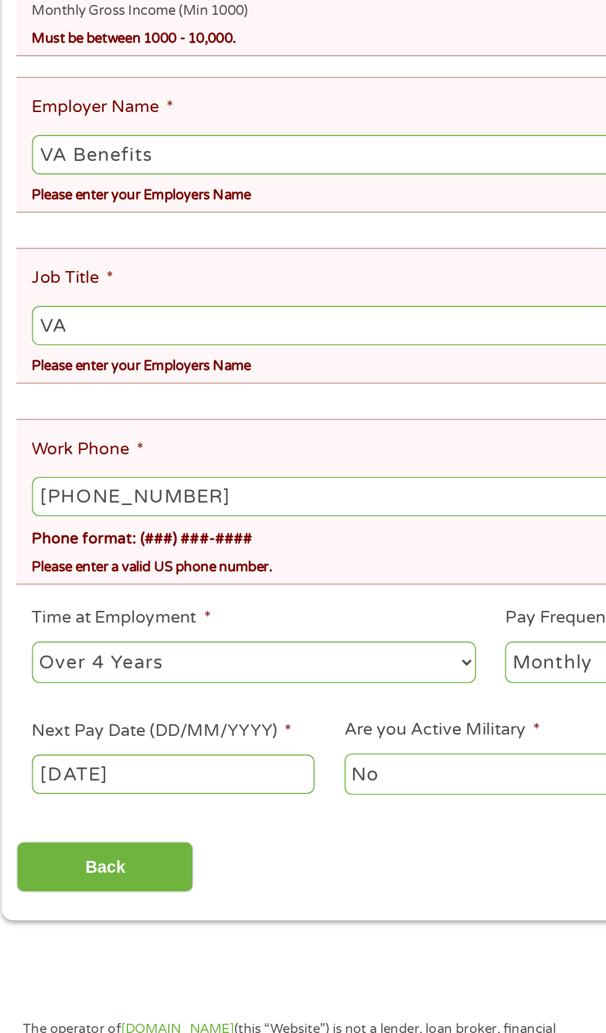
type input "VA"
type input "Housekeeper"
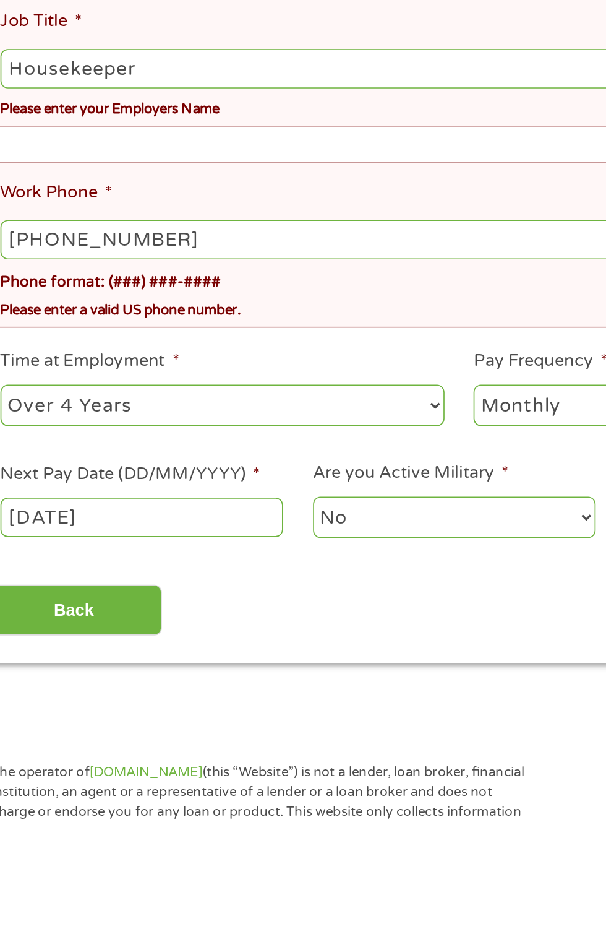
scroll to position [127, 0]
click at [309, 749] on select "No Yes" at bounding box center [300, 761] width 169 height 25
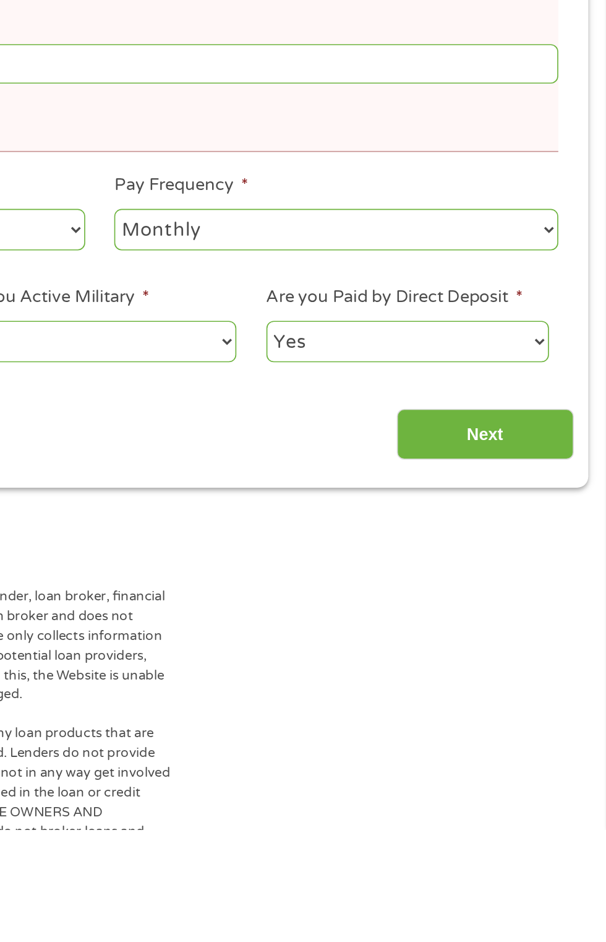
scroll to position [239, 0]
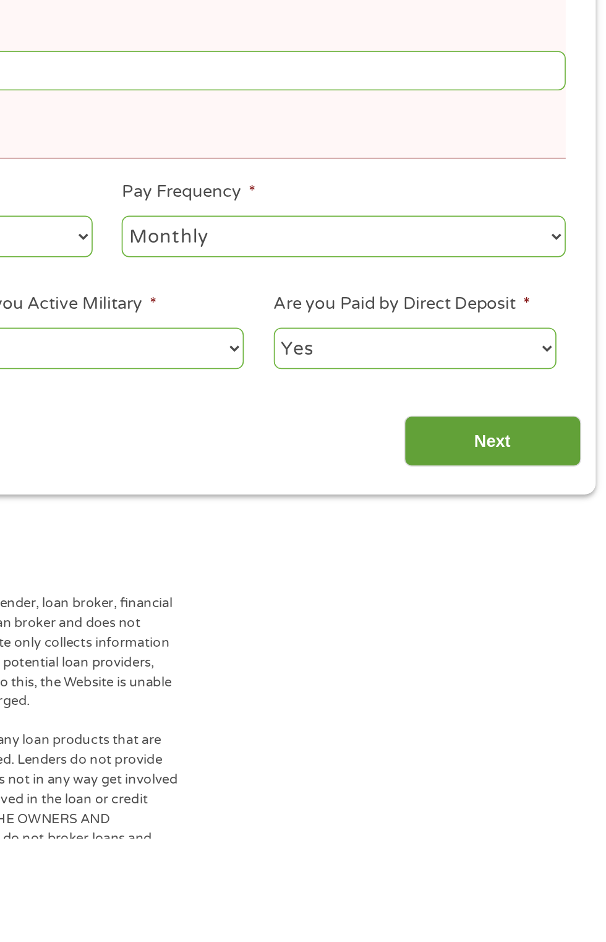
click at [540, 693] on input "Next" at bounding box center [534, 704] width 106 height 30
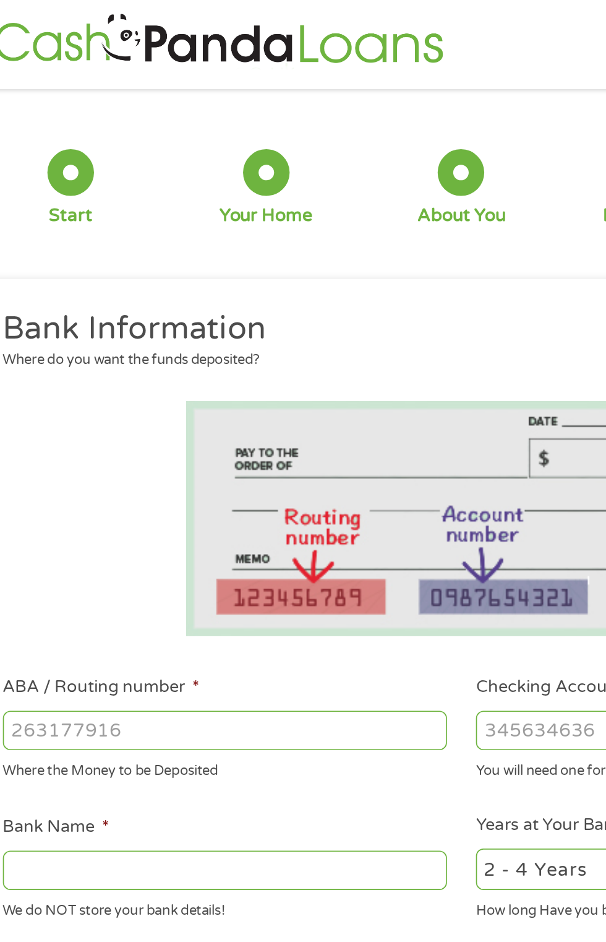
scroll to position [0, 0]
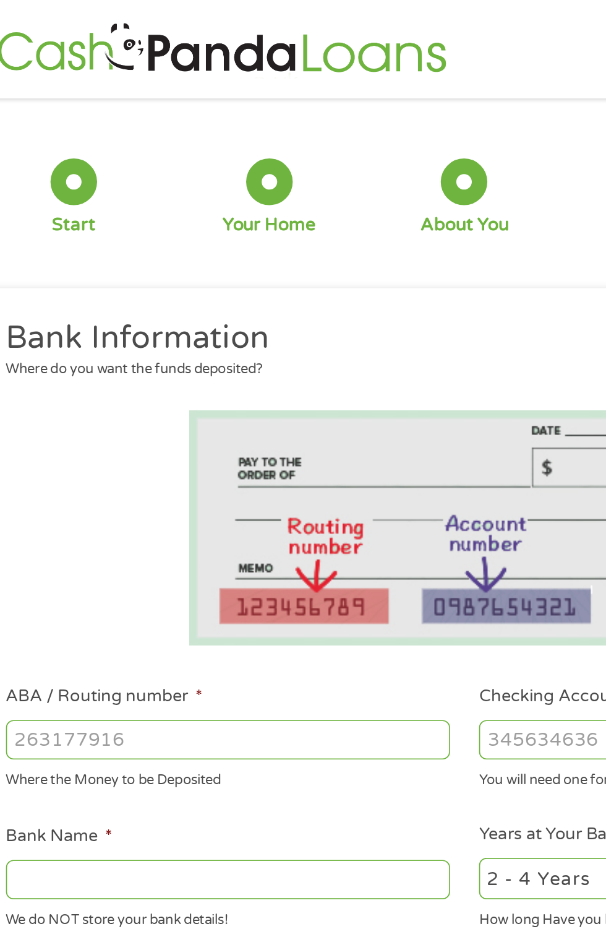
click at [207, 446] on input "ABA / Routing number *" at bounding box center [161, 442] width 265 height 24
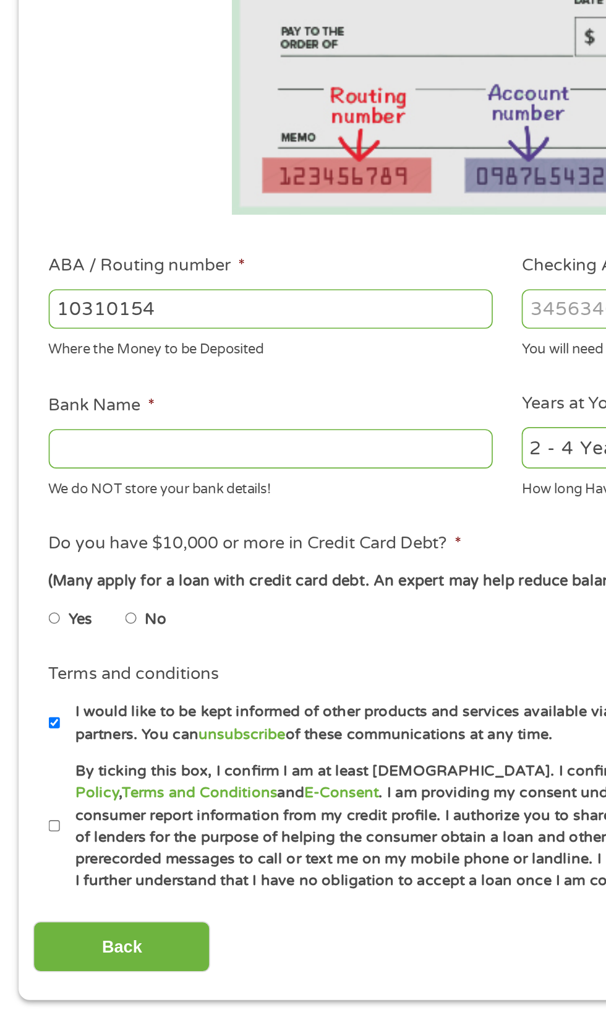
type input "103101547"
type input "SHAMROCK BANK NA"
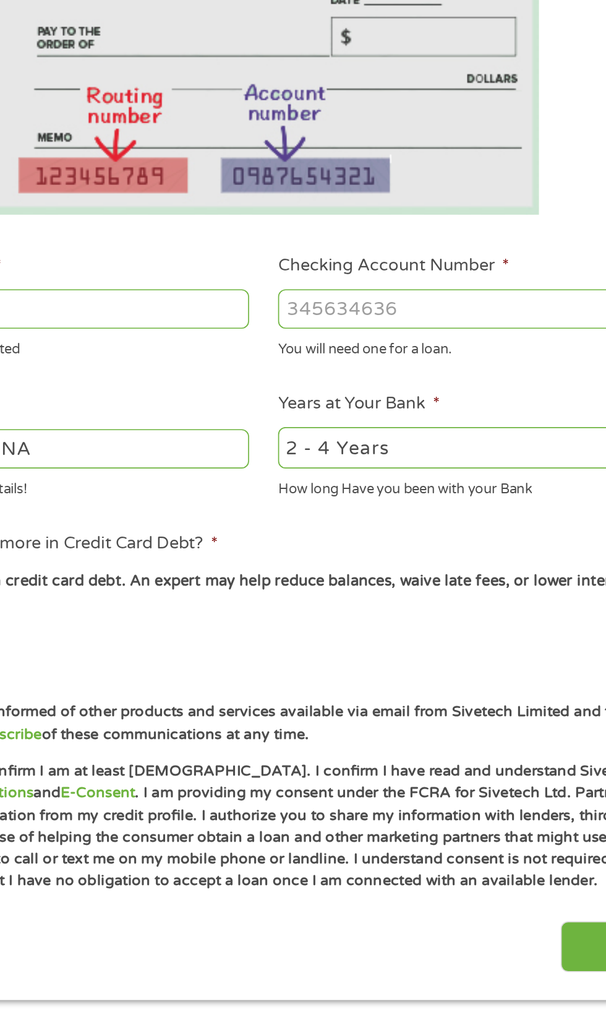
type input "103101547"
click at [444, 444] on input "Checking Account Number *" at bounding box center [444, 442] width 265 height 24
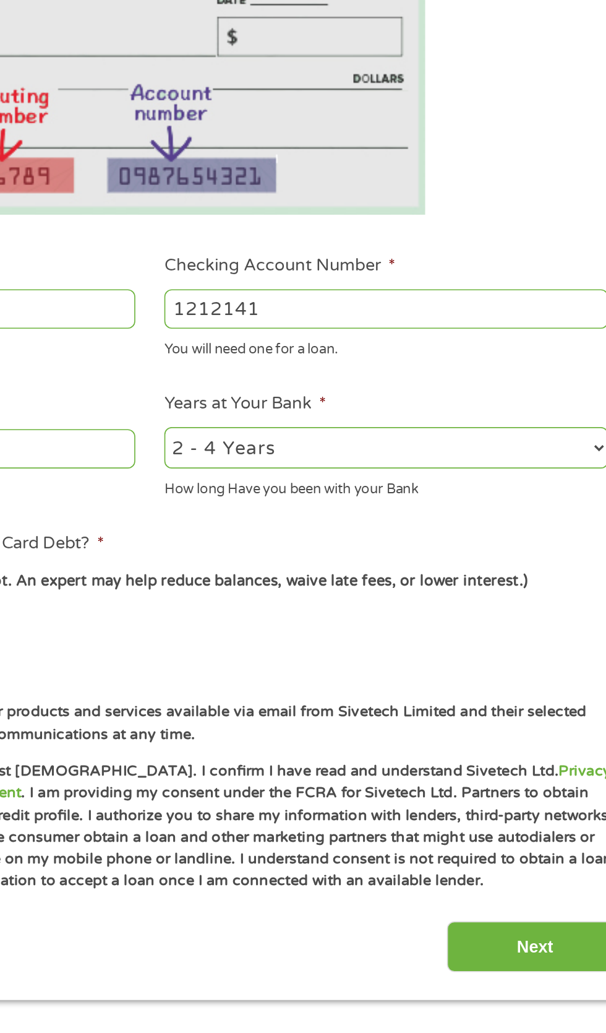
type input "1212141"
click at [487, 528] on select "2 - 4 Years 6 - 12 Months 1 - 2 Years Over 4 Years" at bounding box center [444, 524] width 265 height 25
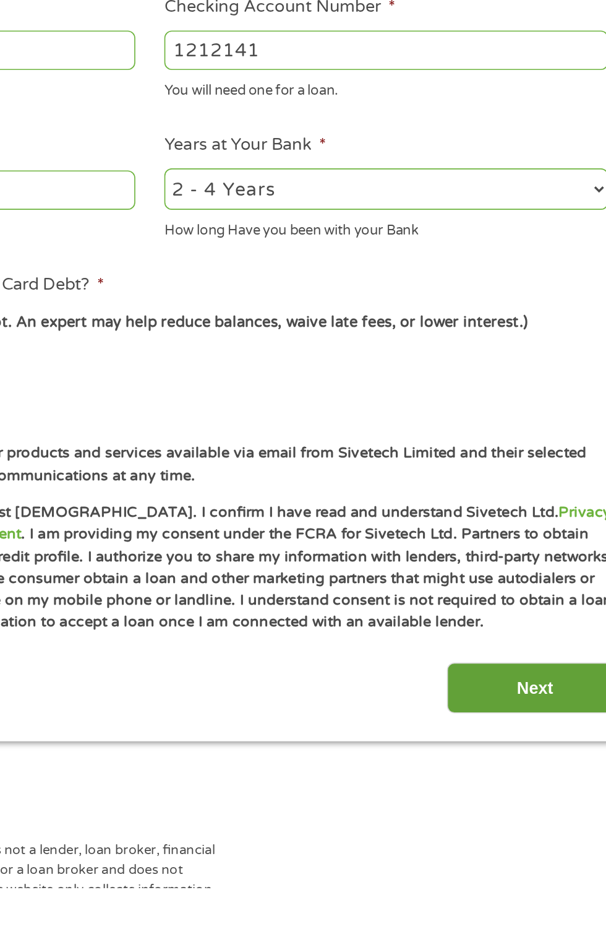
click at [540, 824] on input "Next" at bounding box center [534, 823] width 106 height 30
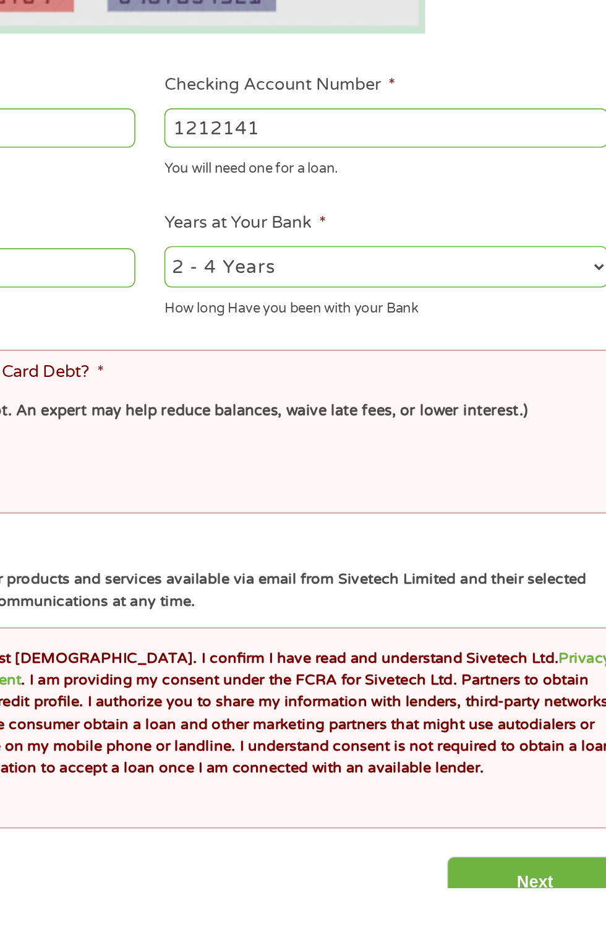
scroll to position [13, 0]
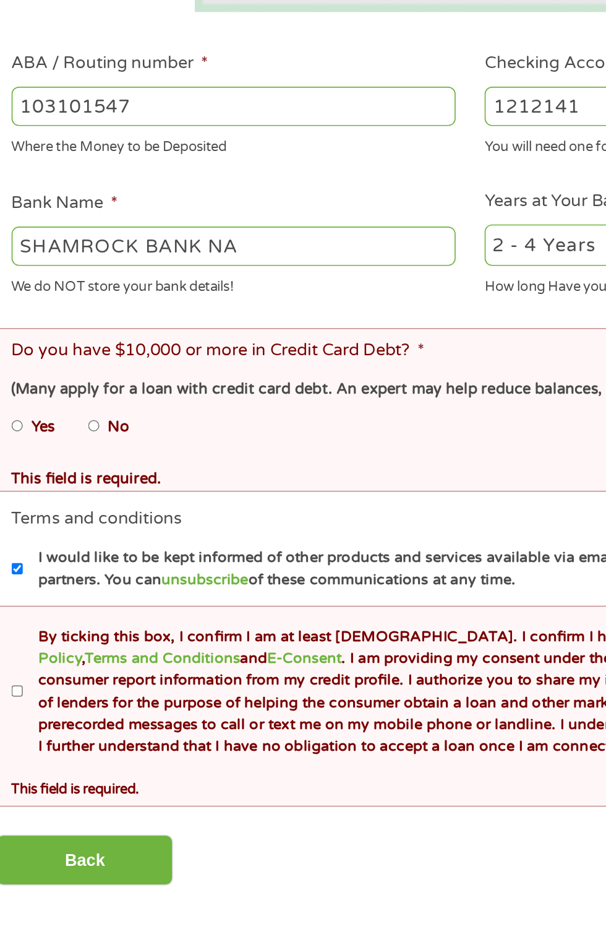
click at [93, 667] on label "No" at bounding box center [93, 667] width 13 height 14
click at [82, 667] on input "No" at bounding box center [78, 667] width 7 height 20
radio input "true"
click at [43, 752] on label "I would like to be kept informed of other products and services available via e…" at bounding box center [309, 751] width 546 height 27
click at [37, 752] on input "I would like to be kept informed of other products and services available via e…" at bounding box center [32, 752] width 7 height 20
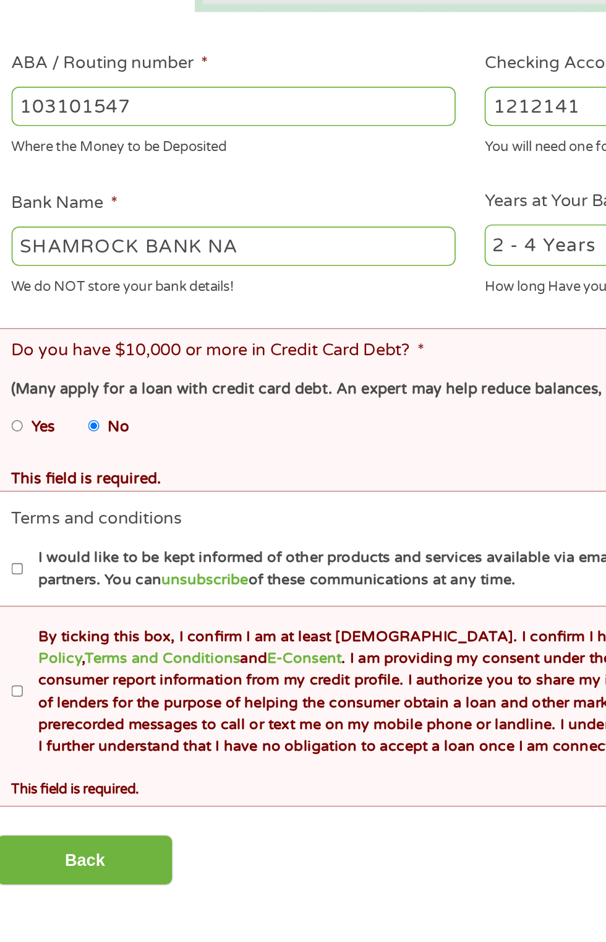
click at [47, 757] on label "I would like to be kept informed of other products and services available via e…" at bounding box center [309, 751] width 546 height 27
click at [37, 757] on input "I would like to be kept informed of other products and services available via e…" at bounding box center [32, 752] width 7 height 20
checkbox input "true"
click at [49, 830] on label "By ticking this box, I confirm I am at least [DEMOGRAPHIC_DATA]. I confirm I ha…" at bounding box center [309, 824] width 546 height 79
click at [37, 830] on input "By ticking this box, I confirm I am at least [DEMOGRAPHIC_DATA]. I confirm I ha…" at bounding box center [32, 825] width 7 height 20
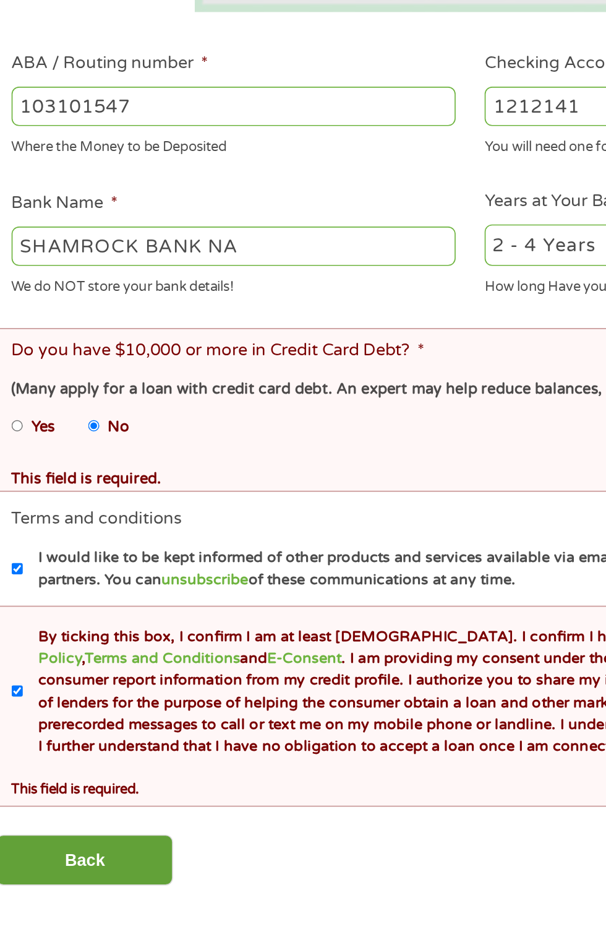
click at [80, 928] on input "Back" at bounding box center [73, 925] width 106 height 30
click at [49, 824] on label "By ticking this box, I confirm I am at least [DEMOGRAPHIC_DATA]. I confirm I ha…" at bounding box center [309, 824] width 546 height 79
click at [37, 824] on input "By ticking this box, I confirm I am at least [DEMOGRAPHIC_DATA]. I confirm I ha…" at bounding box center [32, 825] width 7 height 20
checkbox input "false"
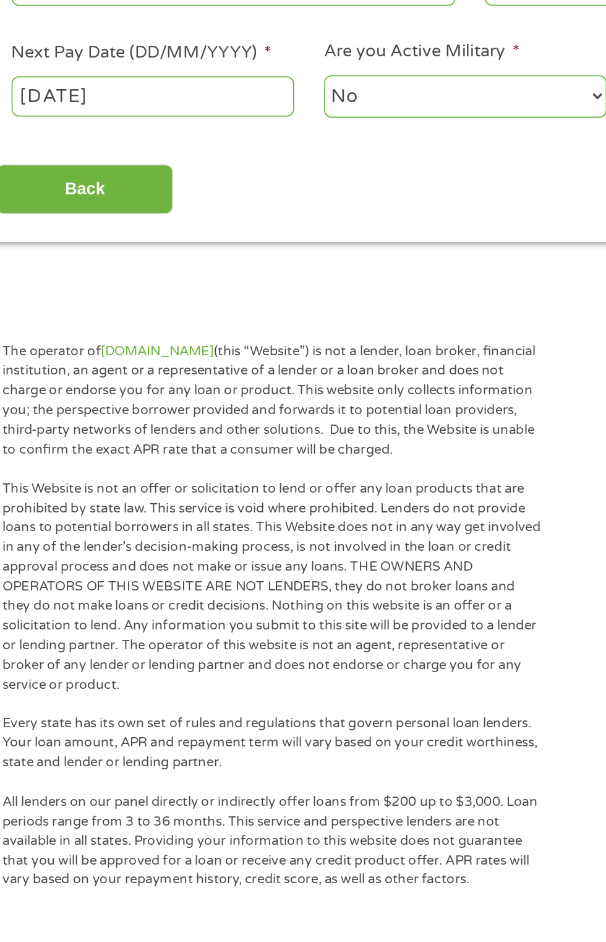
scroll to position [12, 0]
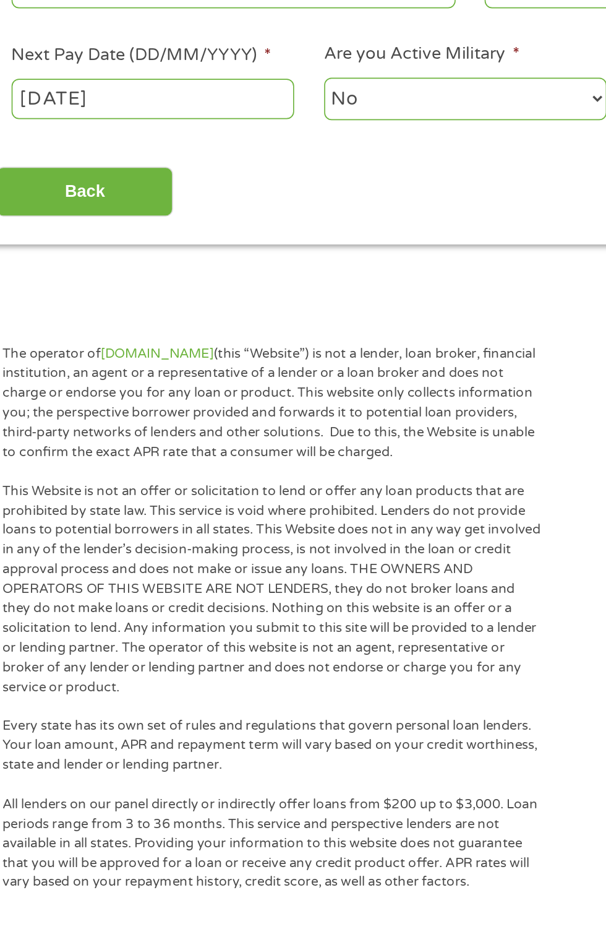
click at [303, 480] on select "No Yes" at bounding box center [300, 470] width 169 height 25
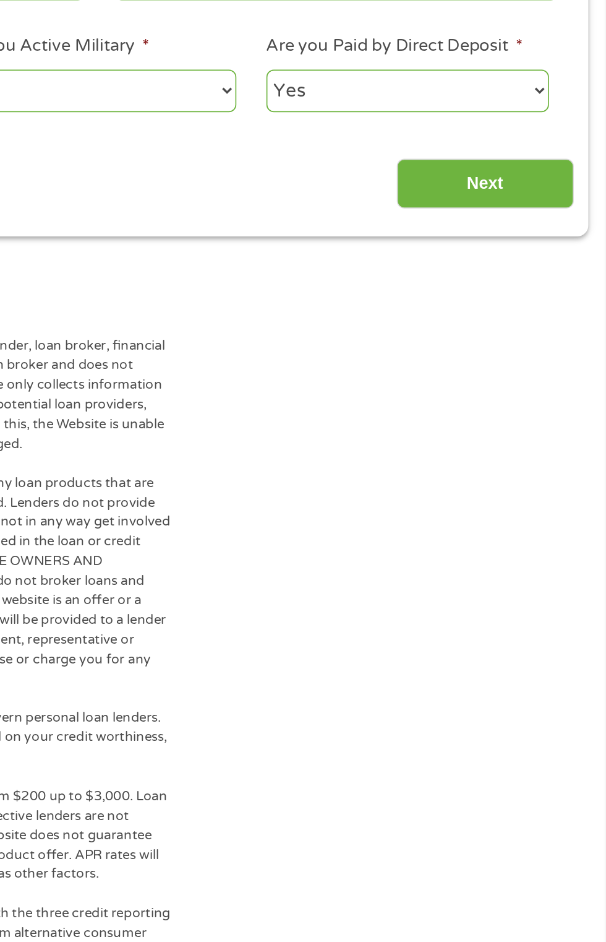
scroll to position [74, 0]
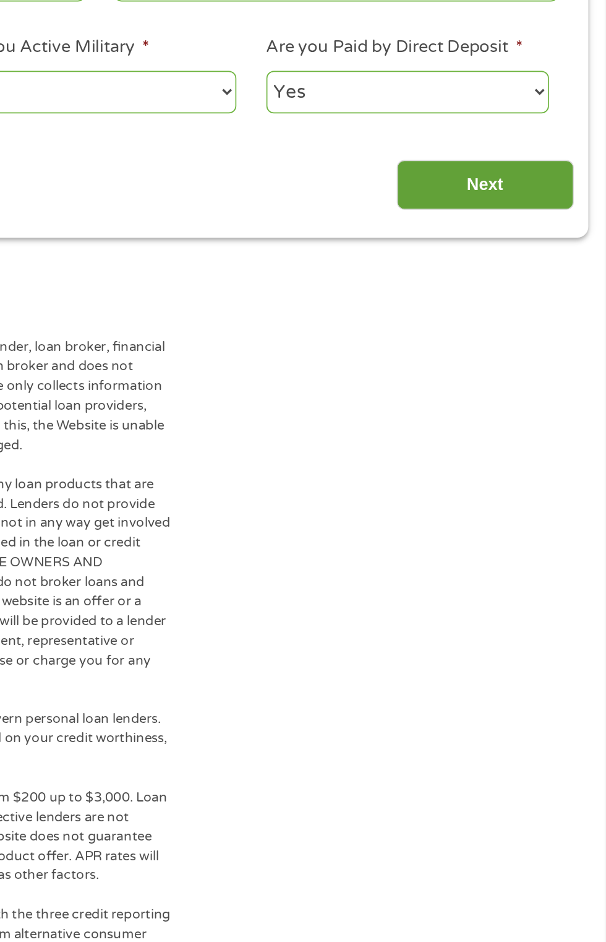
click at [555, 453] on input "Next" at bounding box center [534, 464] width 106 height 30
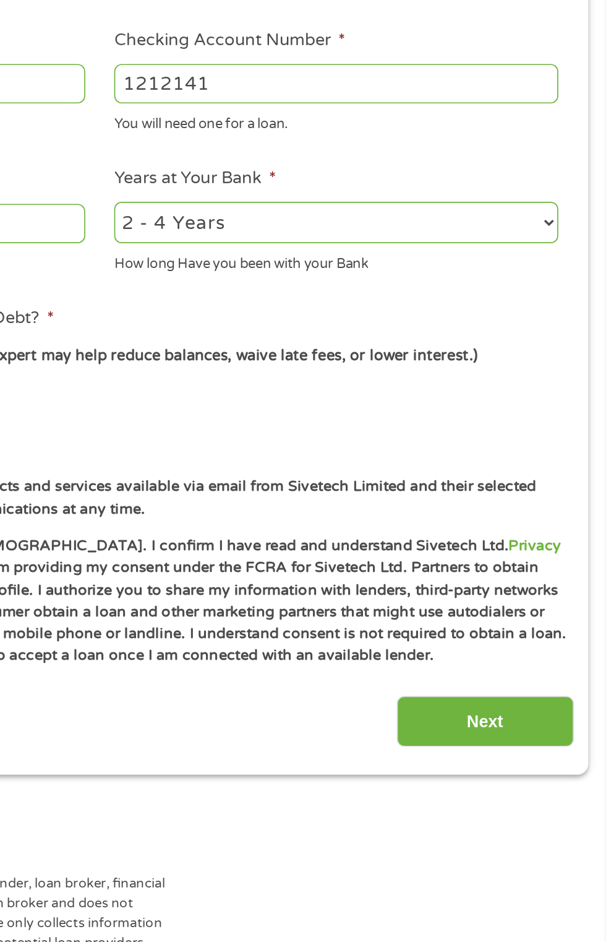
click at [541, 463] on li "Years at Your Bank * 2 - 4 Years 6 - 12 Months 1 - 2 Years Over 4 Years How lon…" at bounding box center [444, 485] width 283 height 66
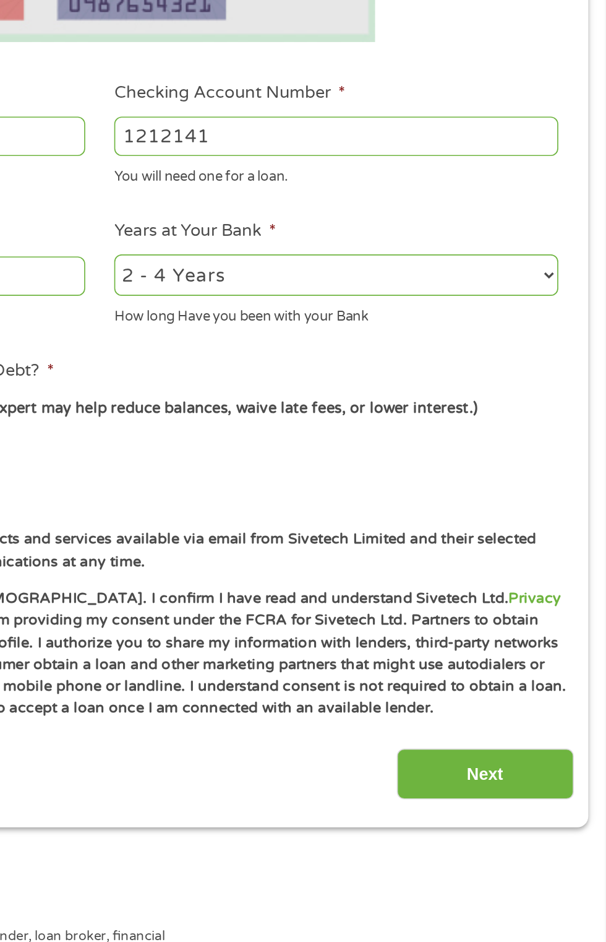
scroll to position [5, 0]
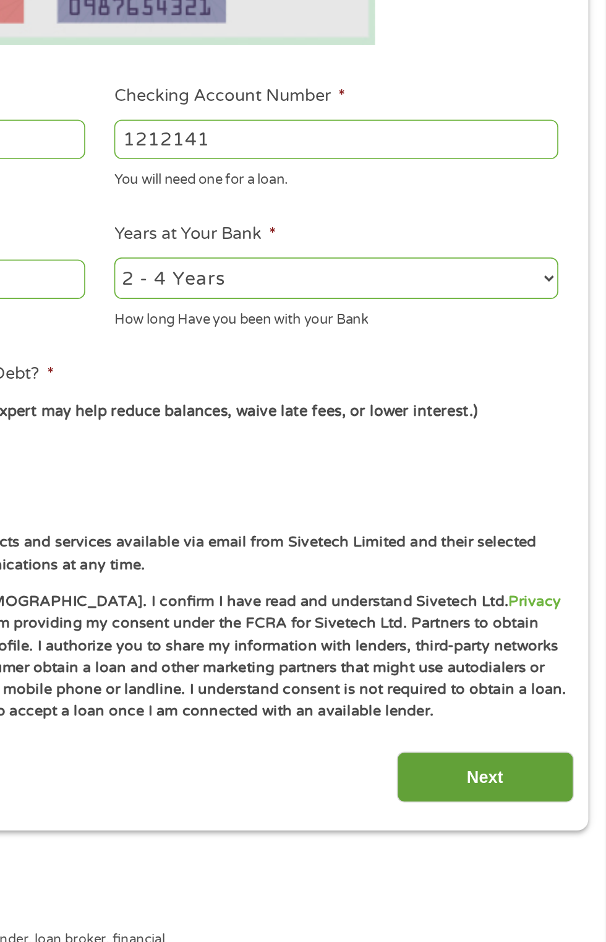
click at [558, 817] on input "Next" at bounding box center [534, 818] width 106 height 30
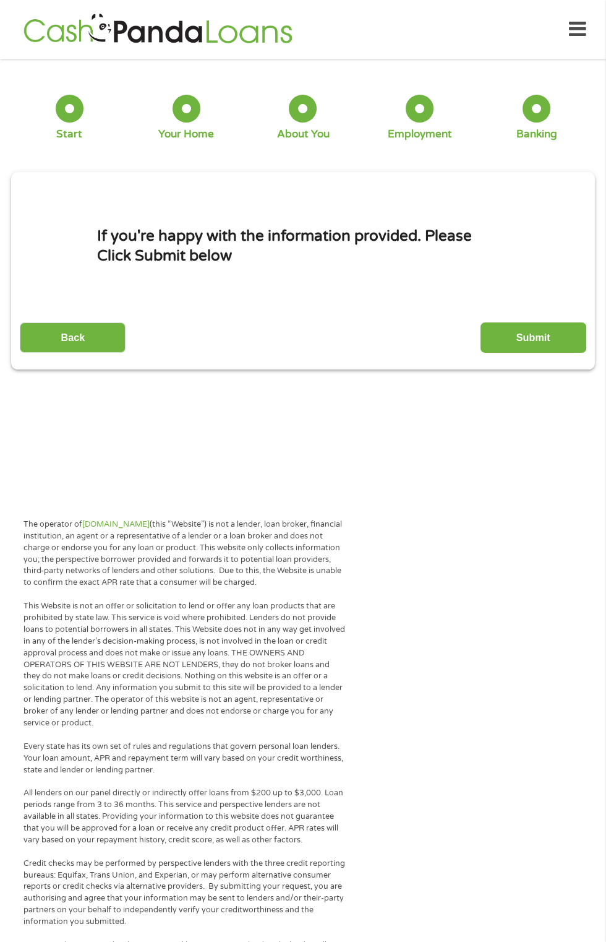
scroll to position [0, 0]
click at [541, 335] on input "Submit" at bounding box center [534, 337] width 106 height 30
